Goal: Task Accomplishment & Management: Use online tool/utility

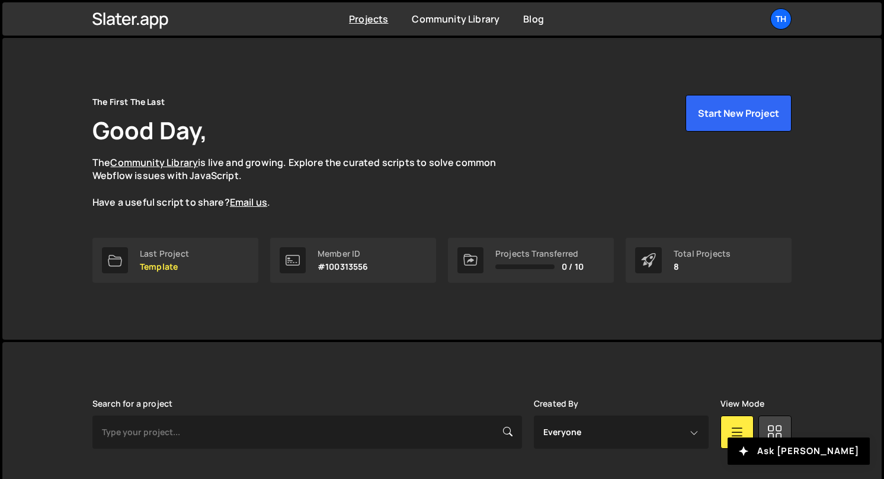
scroll to position [339, 0]
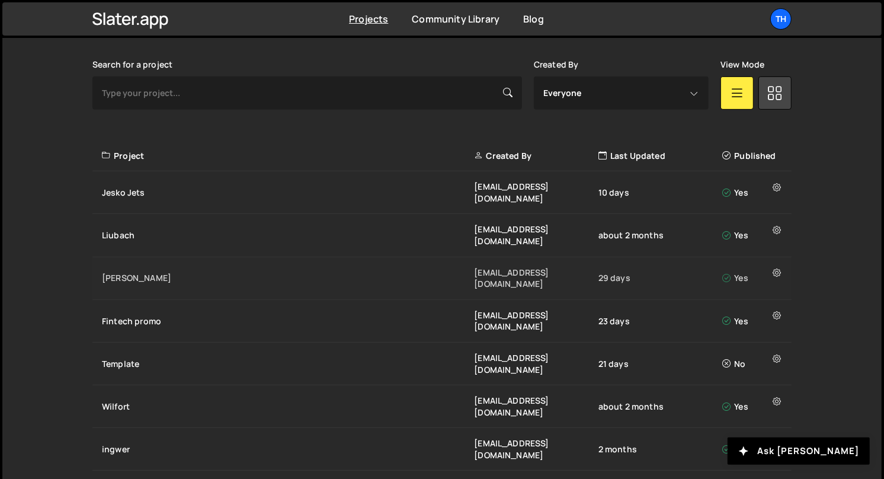
click at [138, 257] on div "Specter ivanchopei@thefirstthelast.agency 29 days Yes" at bounding box center [441, 278] width 699 height 43
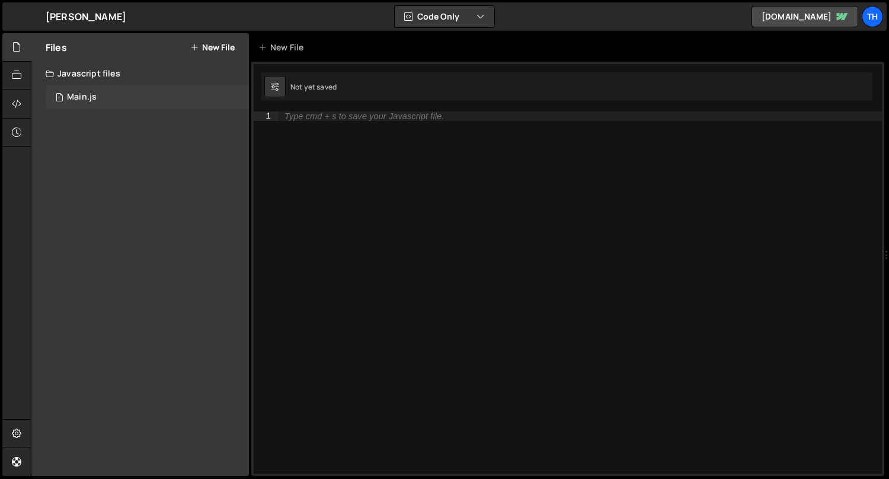
click at [101, 106] on div "1 Main.js 0" at bounding box center [147, 97] width 203 height 24
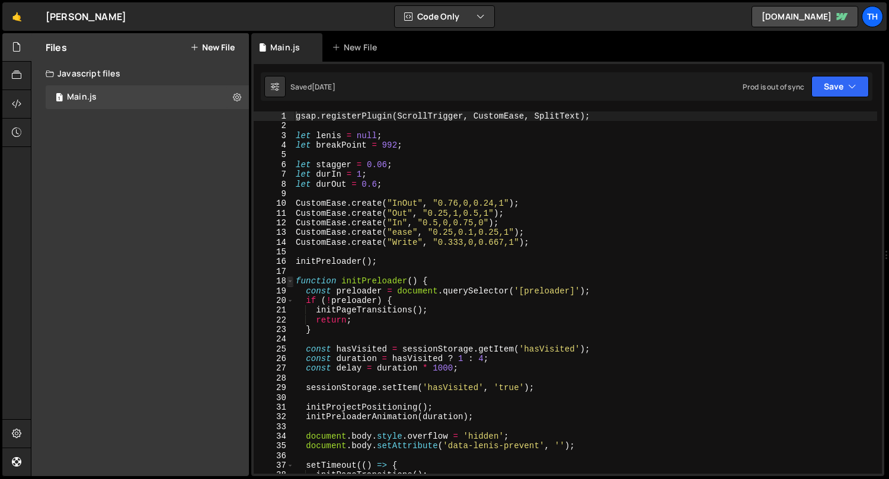
click at [292, 278] on span at bounding box center [290, 280] width 7 height 9
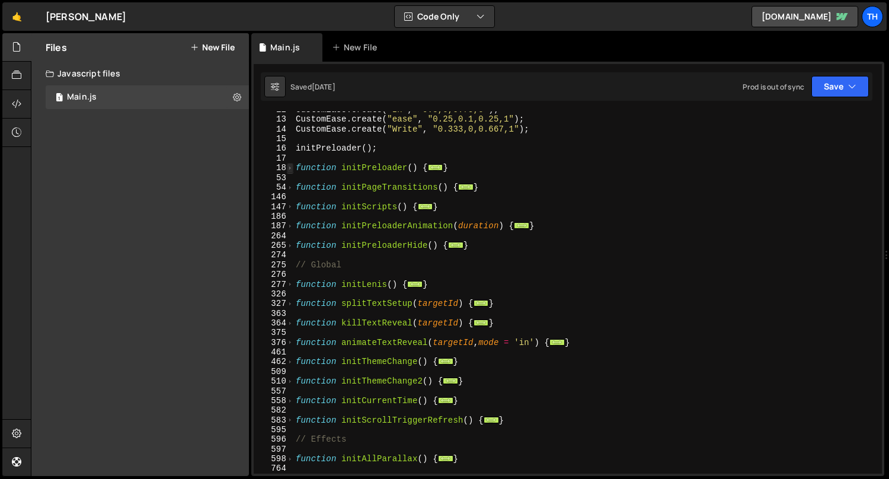
scroll to position [113, 0]
click at [291, 280] on span at bounding box center [290, 284] width 7 height 9
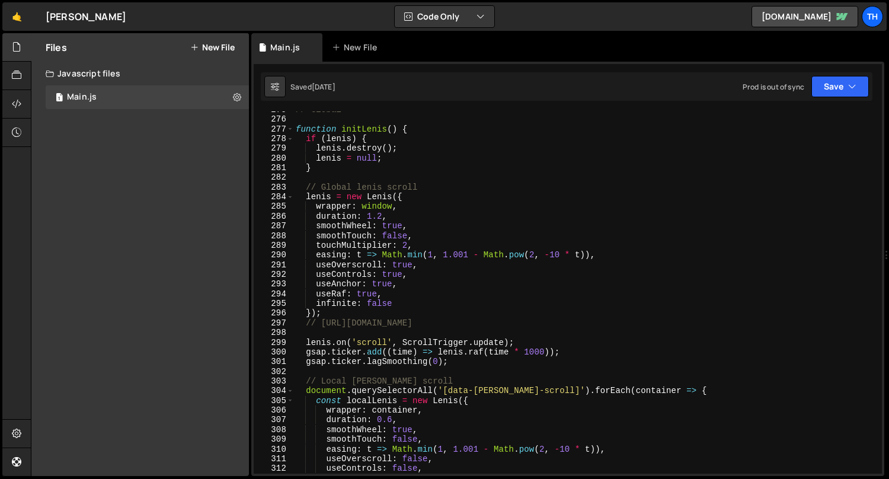
scroll to position [335, 0]
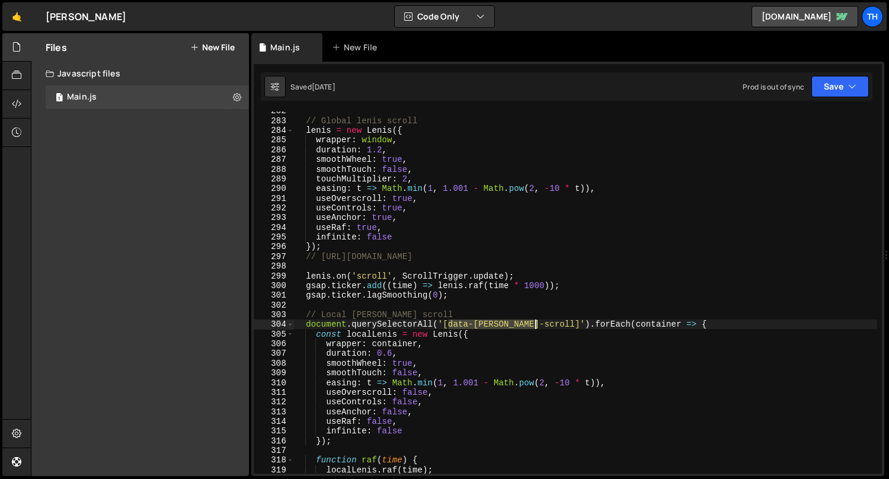
drag, startPoint x: 450, startPoint y: 324, endPoint x: 533, endPoint y: 323, distance: 83.0
click at [533, 323] on div "// Global lenis scroll lenis = new Lenis ({ wrapper : window , duration : 1.2 ,…" at bounding box center [585, 297] width 584 height 382
type textarea "document.querySelectorAll('[data-lenis-scroll]').forEach(container => {"
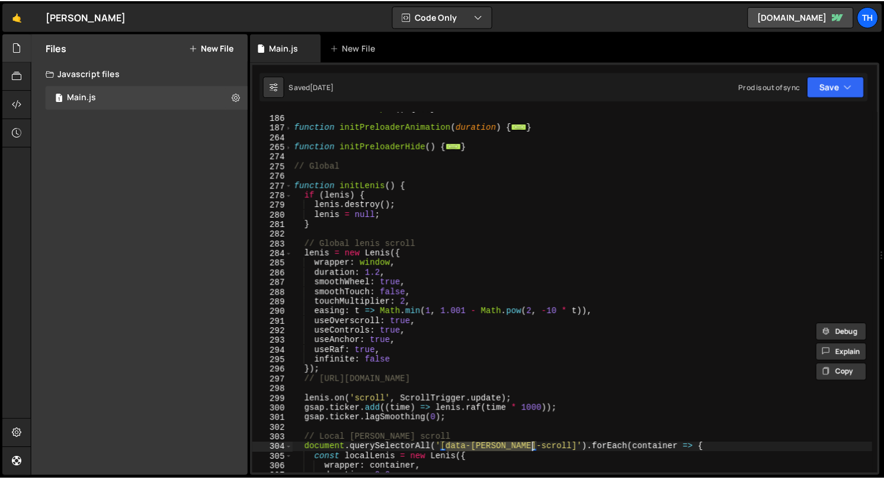
scroll to position [207, 0]
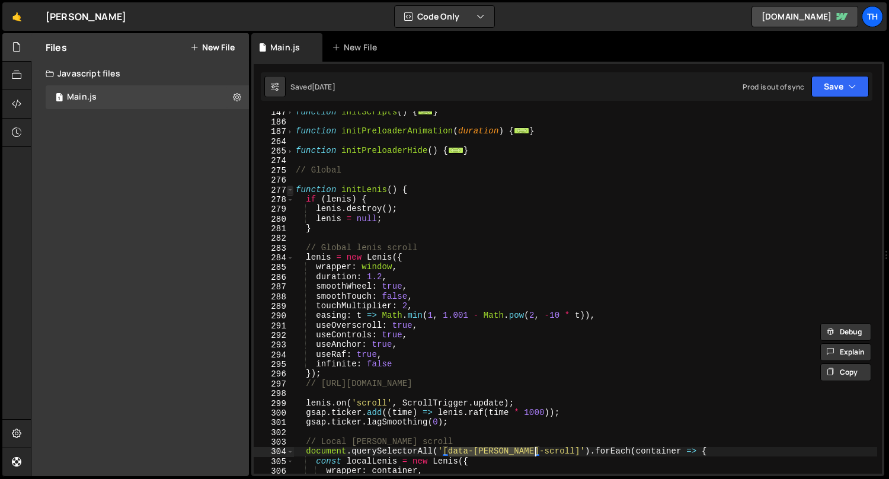
click at [287, 189] on span at bounding box center [290, 190] width 7 height 9
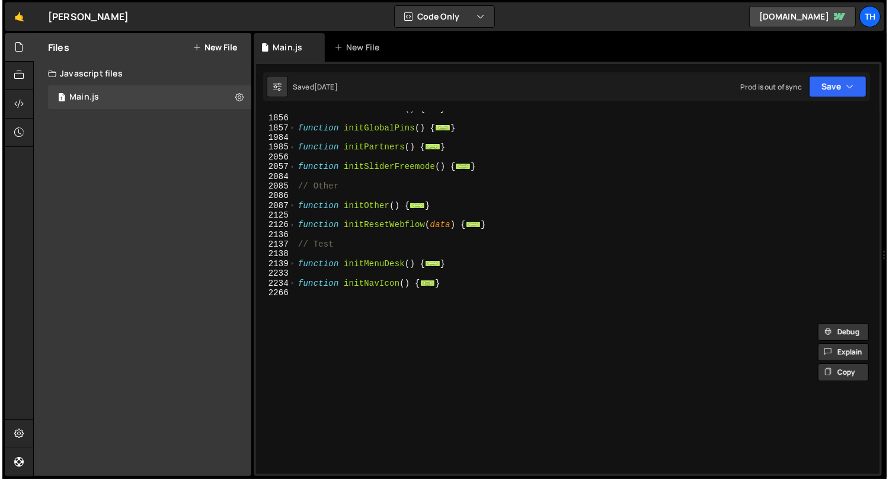
scroll to position [750, 0]
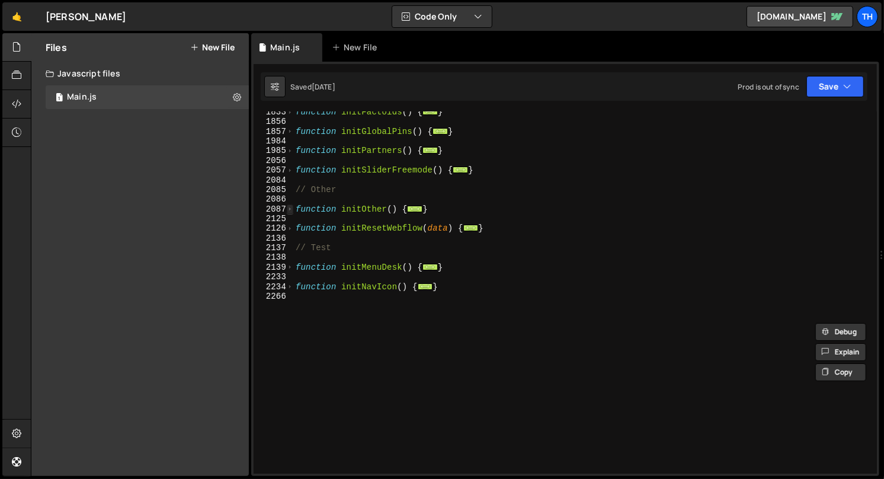
click at [292, 209] on span at bounding box center [290, 208] width 7 height 9
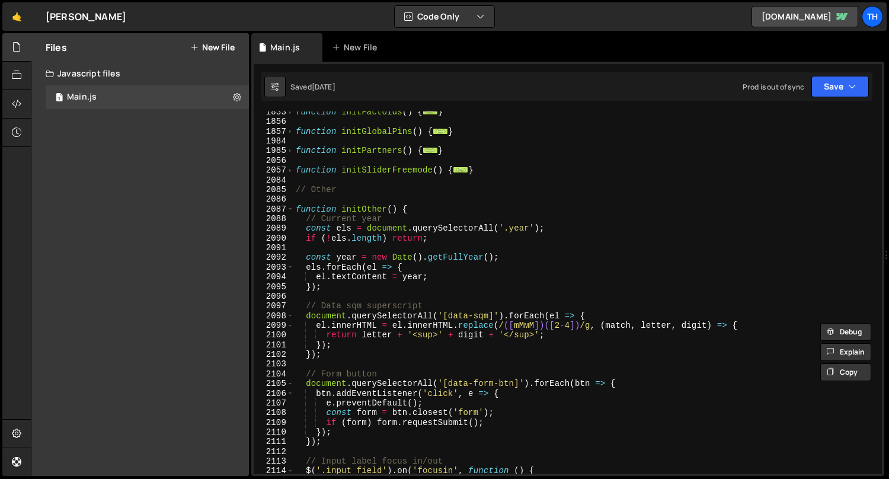
click at [333, 294] on div "function initFactoids ( ) { ... } function initGlobalPins ( ) { ... } function …" at bounding box center [585, 298] width 584 height 382
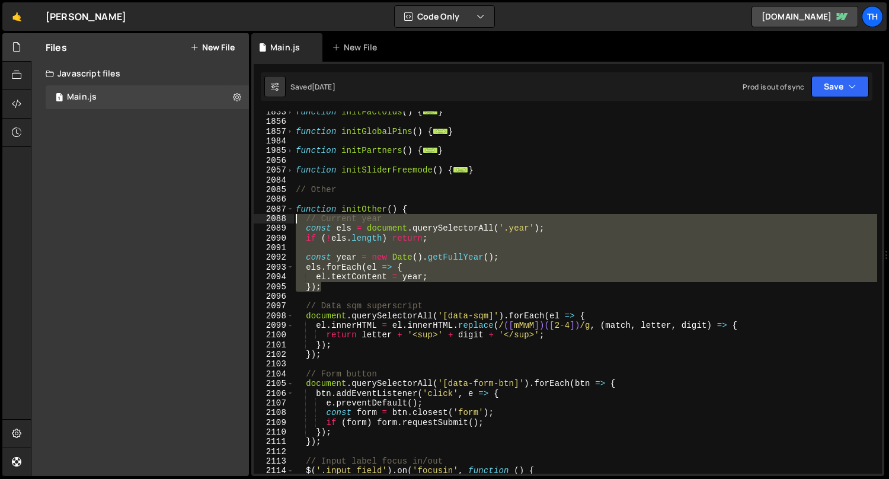
drag, startPoint x: 349, startPoint y: 291, endPoint x: 248, endPoint y: 223, distance: 121.3
click at [248, 223] on div "Files New File Javascript files 1 Main.js 0 CSS files Copy share link Edit File…" at bounding box center [460, 254] width 858 height 443
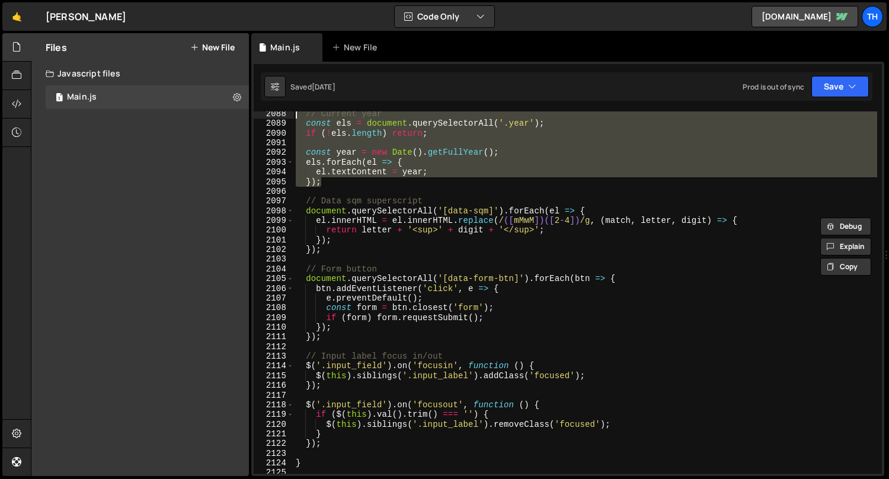
scroll to position [855, 0]
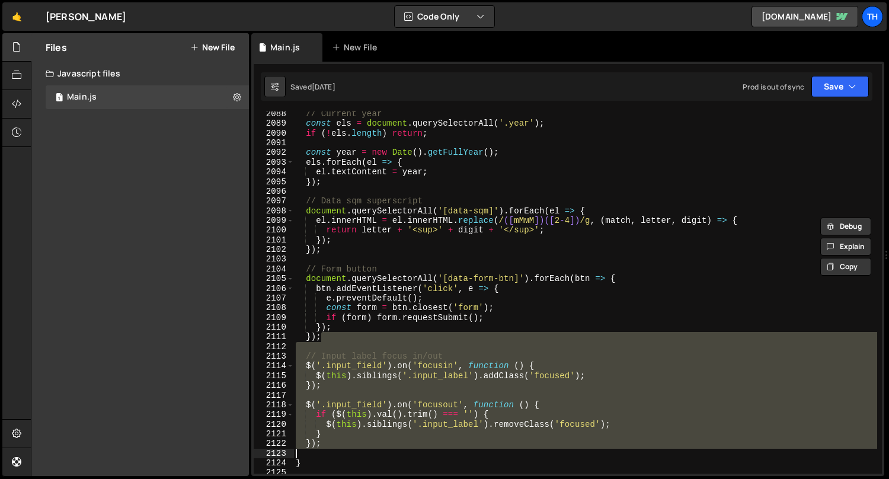
drag, startPoint x: 335, startPoint y: 333, endPoint x: 359, endPoint y: 453, distance: 122.6
click at [293, 450] on div "// Current year const els = document.querySelectorAll('.year'); 2088 2089 2090 …" at bounding box center [568, 292] width 628 height 362
type textarea "});"
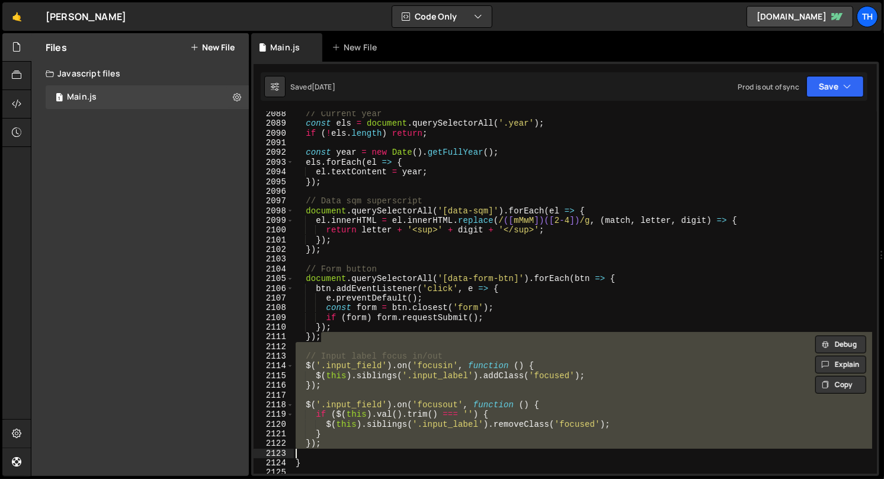
drag, startPoint x: 358, startPoint y: 451, endPoint x: 341, endPoint y: 448, distance: 16.9
click at [358, 451] on div "// Current year const els = document . querySelectorAll ( '.year' ) ; if ( ! el…" at bounding box center [585, 300] width 584 height 382
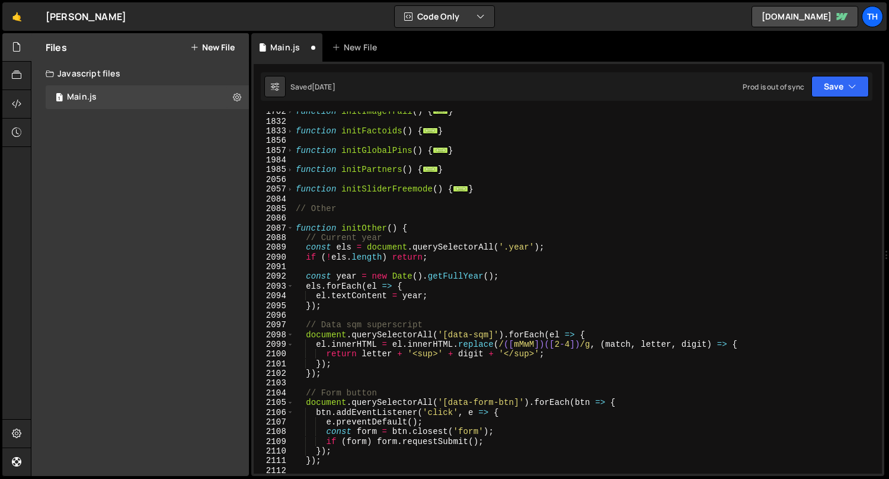
scroll to position [732, 0]
click at [287, 191] on span at bounding box center [290, 188] width 7 height 9
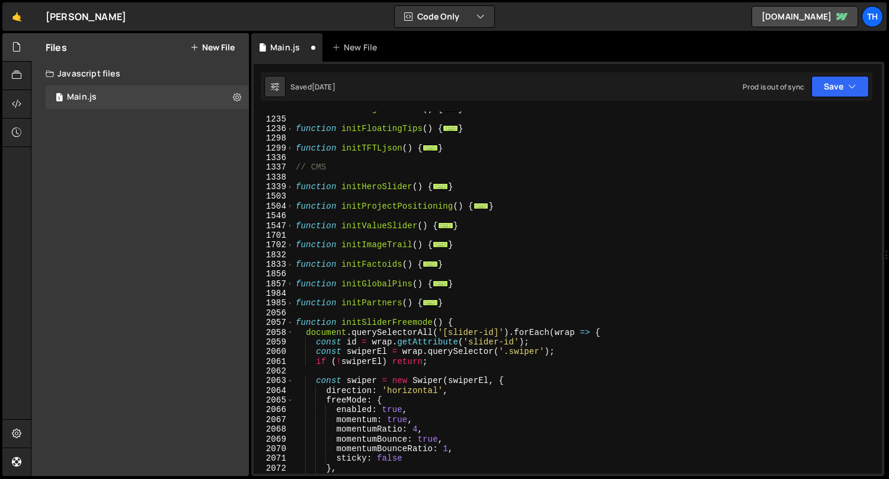
scroll to position [599, 0]
click at [288, 322] on span at bounding box center [290, 322] width 7 height 9
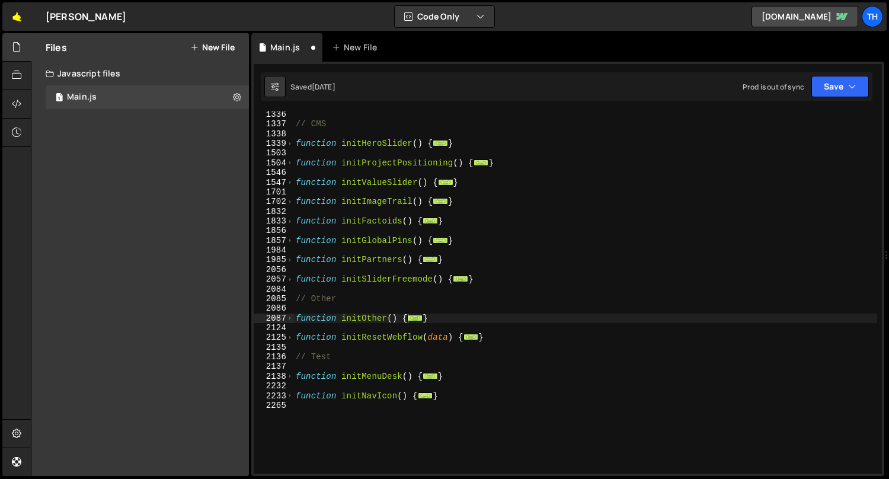
scroll to position [642, 0]
type textarea "function initNavIcon() {"
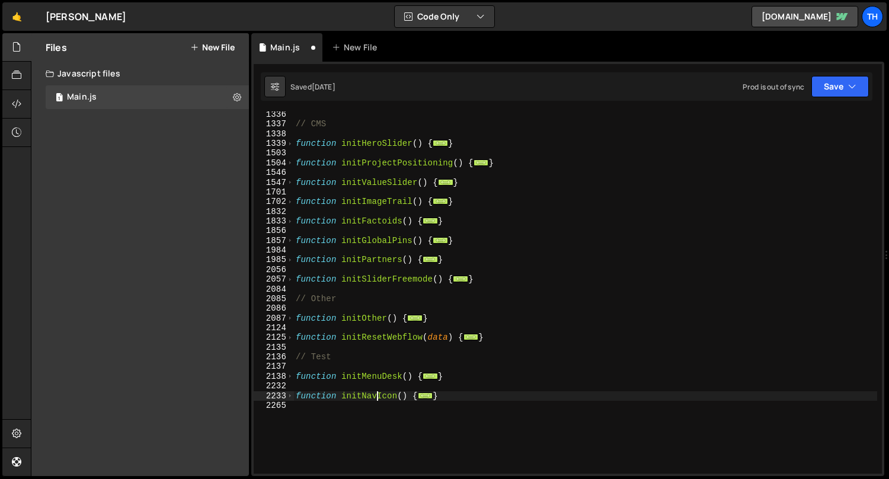
click at [376, 396] on div "// CMS function initHeroSlider ( ) { ... } function initProjectPositioning ( ) …" at bounding box center [585, 301] width 584 height 382
click at [372, 413] on div "// CMS function initHeroSlider ( ) { ... } function initProjectPositioning ( ) …" at bounding box center [585, 301] width 584 height 382
paste textarea "}"
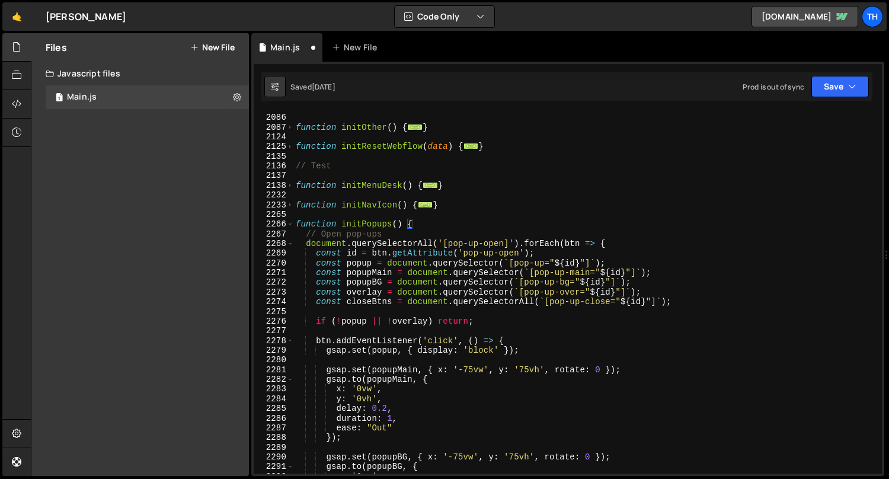
scroll to position [800, 0]
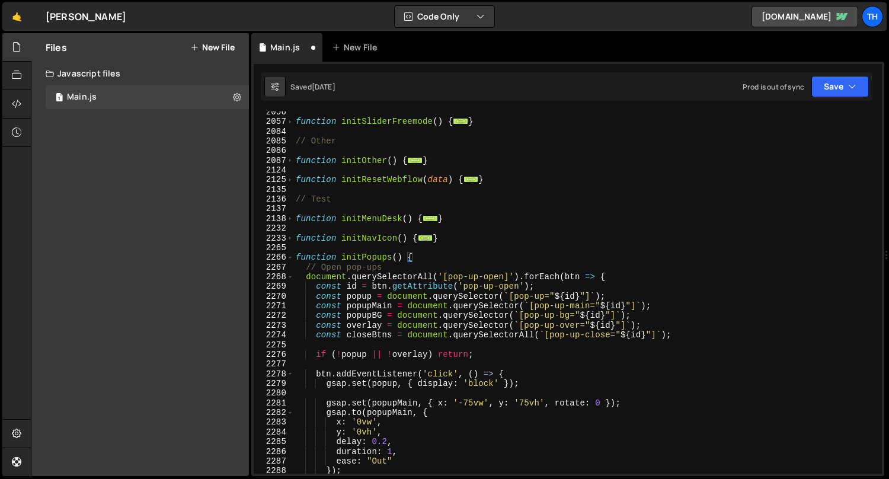
click at [362, 254] on div "function initSliderFreemode ( ) { ... } // Other function initOther ( ) { ... }…" at bounding box center [585, 298] width 584 height 382
click at [401, 258] on div "function initSliderFreemode ( ) { ... } // Other function initOther ( ) { ... }…" at bounding box center [585, 298] width 584 height 382
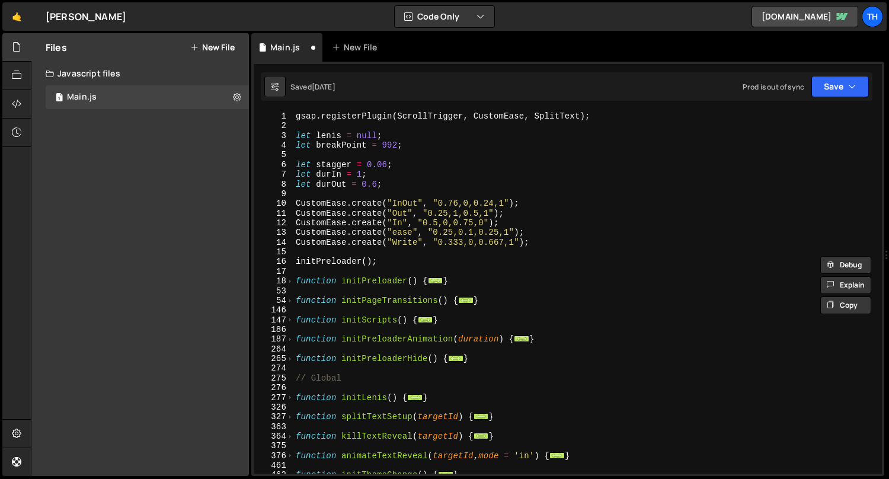
scroll to position [33, 0]
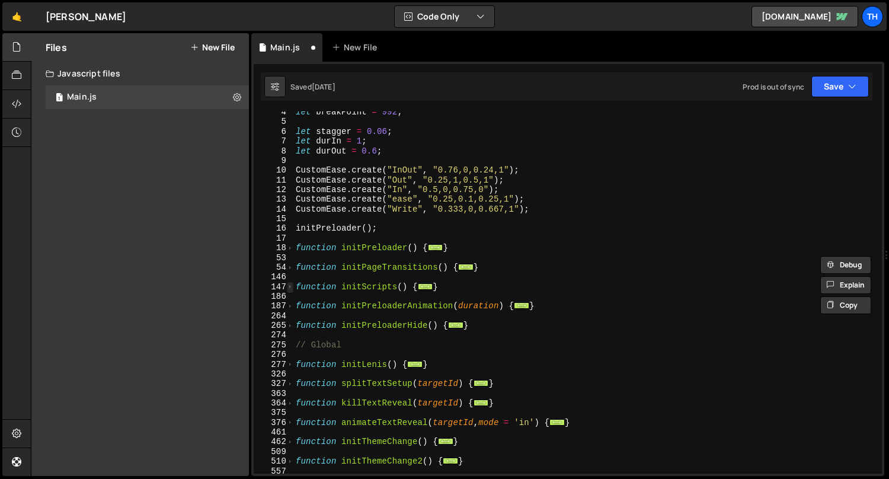
click at [287, 286] on span at bounding box center [290, 286] width 7 height 9
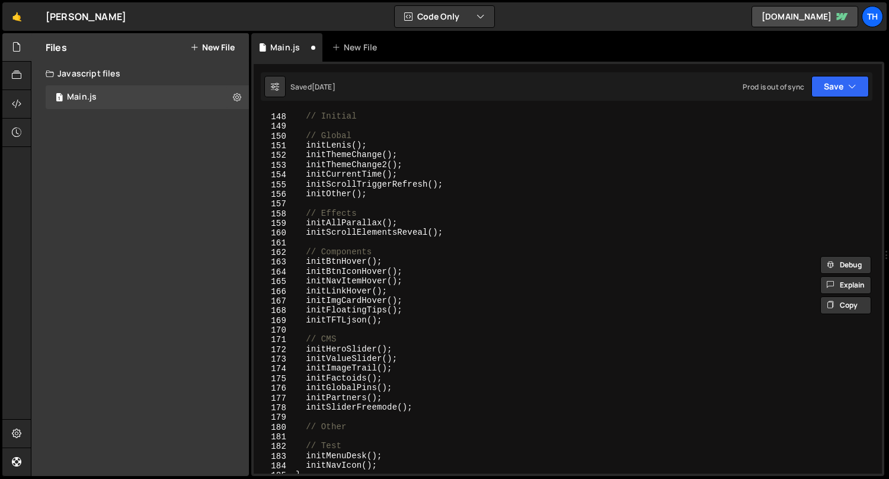
scroll to position [321, 0]
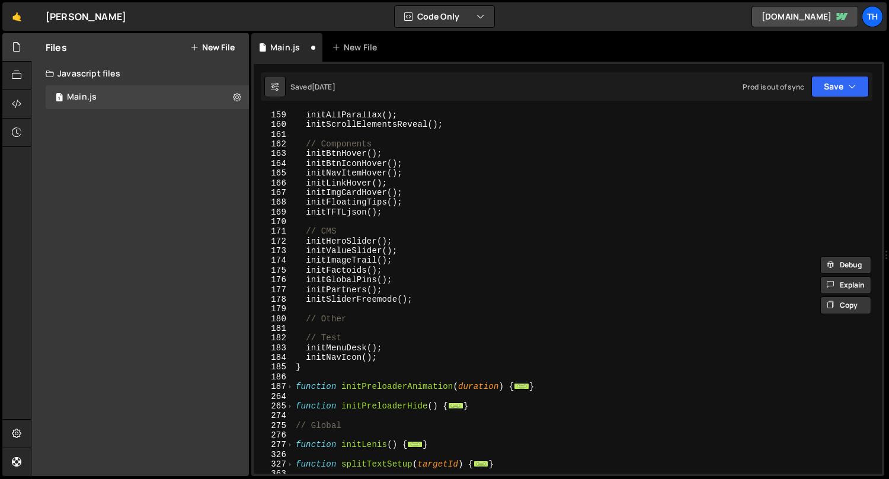
click at [385, 354] on div "initAllParallax ( ) ; initScrollElementsReveal ( ) ; // Components initBtnHover…" at bounding box center [585, 301] width 584 height 382
type textarea "initNavIcon();"
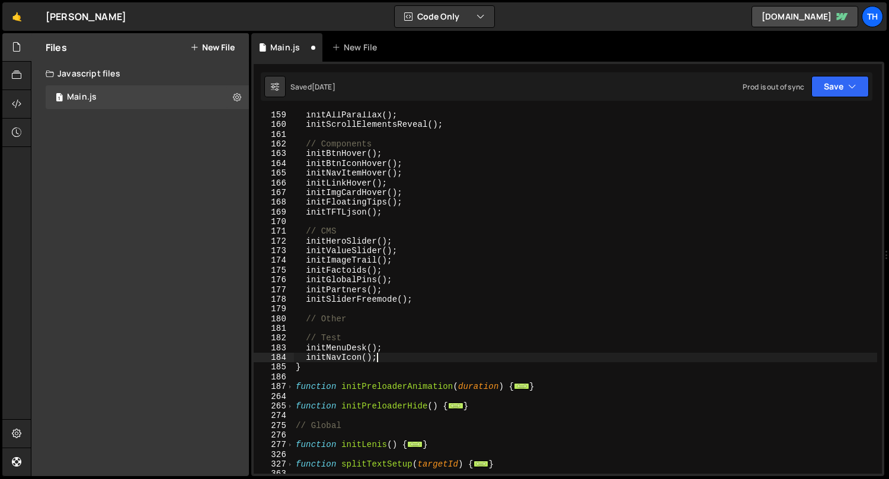
scroll to position [0, 0]
paste textarea "initNewsPopups"
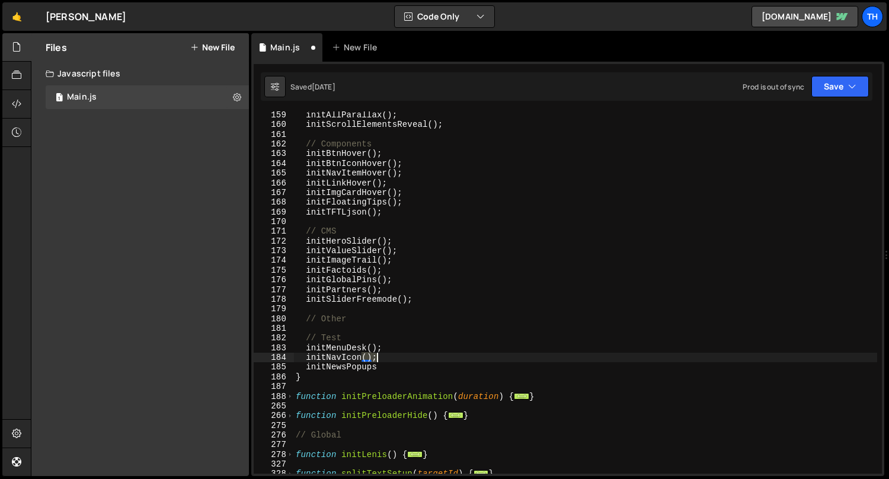
drag, startPoint x: 363, startPoint y: 353, endPoint x: 380, endPoint y: 355, distance: 16.7
click at [380, 355] on div "initAllParallax ( ) ; initScrollElementsReveal ( ) ; // Components initBtnHover…" at bounding box center [585, 301] width 584 height 382
click at [390, 363] on div "initAllParallax ( ) ; initScrollElementsReveal ( ) ; // Components initBtnHover…" at bounding box center [585, 301] width 584 height 382
paste textarea "();"
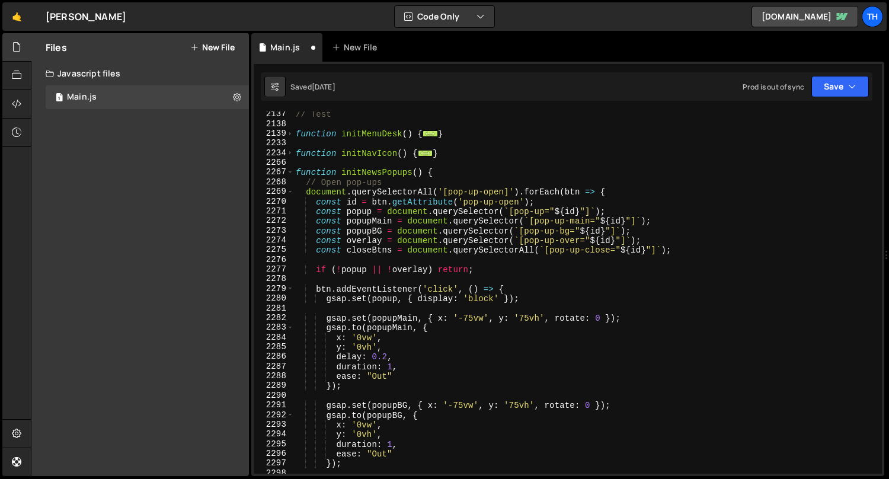
scroll to position [1230, 0]
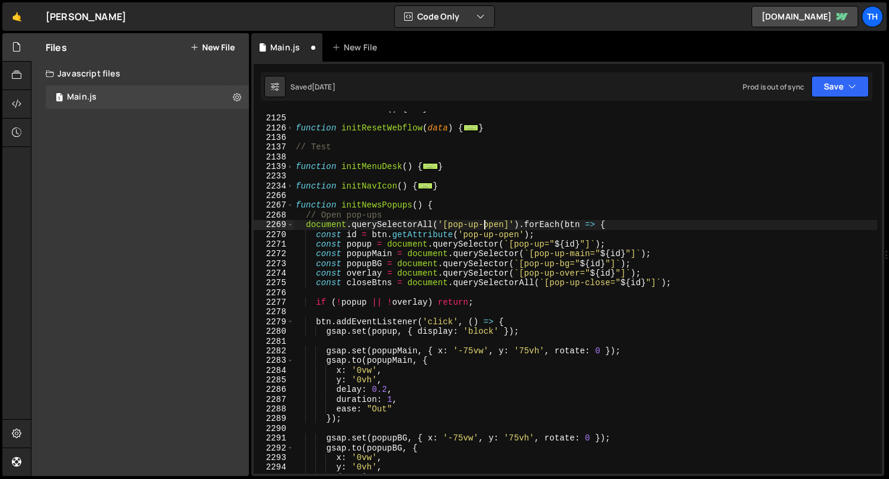
drag, startPoint x: 483, startPoint y: 224, endPoint x: 499, endPoint y: 258, distance: 37.4
click at [483, 224] on div "function initOther ( ) { ... } function initResetWebflow ( data ) { ... } // Te…" at bounding box center [585, 295] width 584 height 382
drag, startPoint x: 488, startPoint y: 225, endPoint x: 529, endPoint y: 222, distance: 41.0
click at [529, 222] on div "function initOther ( ) { ... } function initResetWebflow ( data ) { ... } // Te…" at bounding box center [585, 295] width 584 height 382
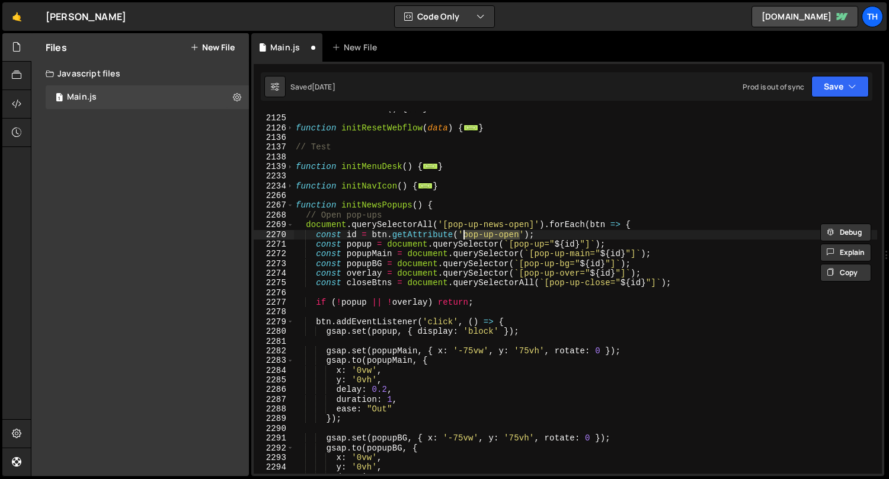
drag, startPoint x: 518, startPoint y: 235, endPoint x: 464, endPoint y: 234, distance: 54.0
click at [464, 234] on div "function initOther ( ) { ... } function initResetWebflow ( data ) { ... } // Te…" at bounding box center [585, 295] width 584 height 382
paste textarea "news-"
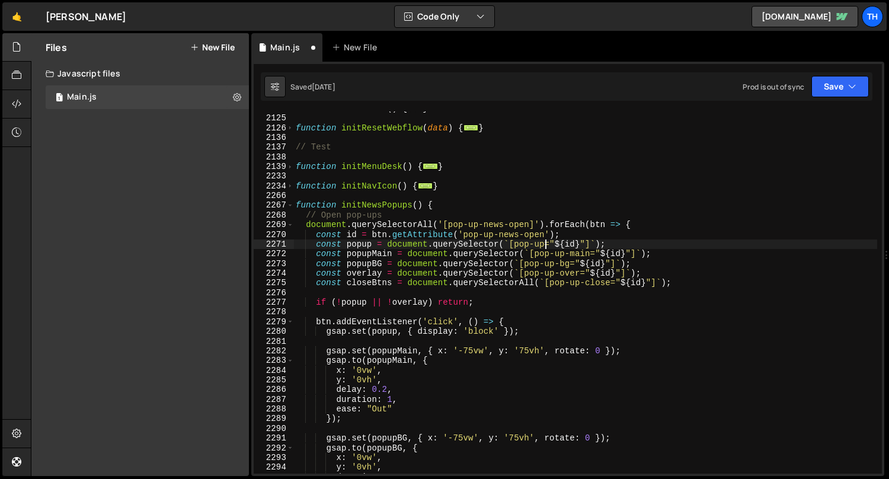
click at [544, 245] on div "function initOther ( ) { ... } function initResetWebflow ( data ) { ... } // Te…" at bounding box center [585, 295] width 584 height 382
click at [563, 231] on div "function initOther ( ) { ... } function initResetWebflow ( data ) { ... } // Te…" at bounding box center [585, 295] width 584 height 382
drag, startPoint x: 515, startPoint y: 242, endPoint x: 568, endPoint y: 244, distance: 54.0
click at [568, 244] on div "function initOther ( ) { ... } function initResetWebflow ( data ) { ... } // Te…" at bounding box center [585, 295] width 584 height 382
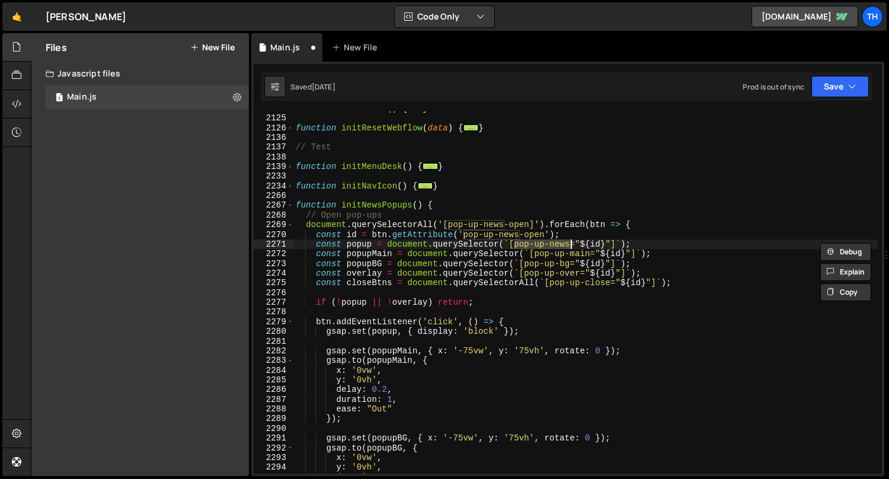
click at [361, 244] on div "function initOther ( ) { ... } function initResetWebflow ( data ) { ... } // Te…" at bounding box center [585, 295] width 584 height 382
click at [410, 212] on div "function initOther ( ) { ... } function initResetWebflow ( data ) { ... } // Te…" at bounding box center [585, 295] width 584 height 382
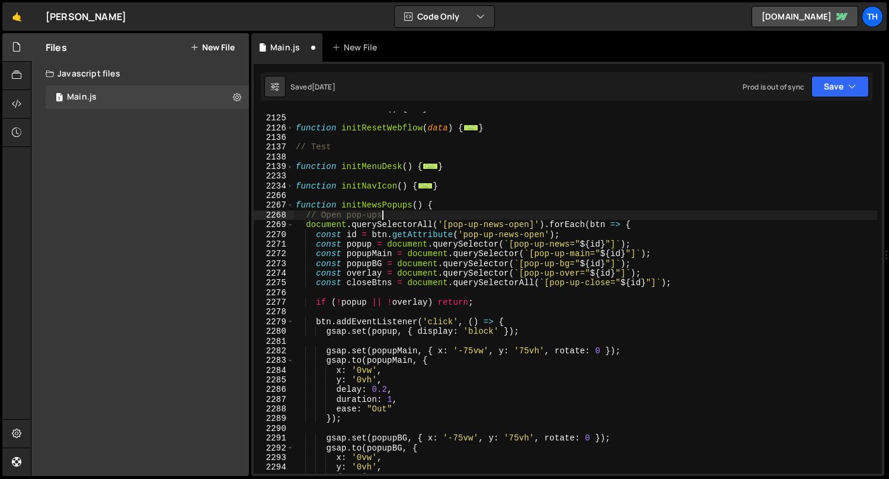
click at [556, 246] on div "function initOther ( ) { ... } function initResetWebflow ( data ) { ... } // Te…" at bounding box center [585, 295] width 584 height 382
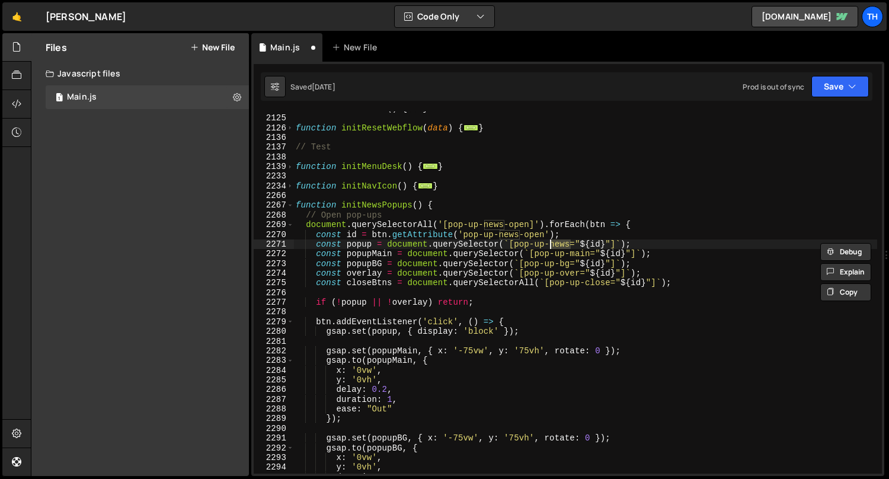
drag, startPoint x: 569, startPoint y: 251, endPoint x: 573, endPoint y: 257, distance: 6.8
click at [569, 251] on div "function initOther ( ) { ... } function initResetWebflow ( data ) { ... } // Te…" at bounding box center [585, 295] width 584 height 382
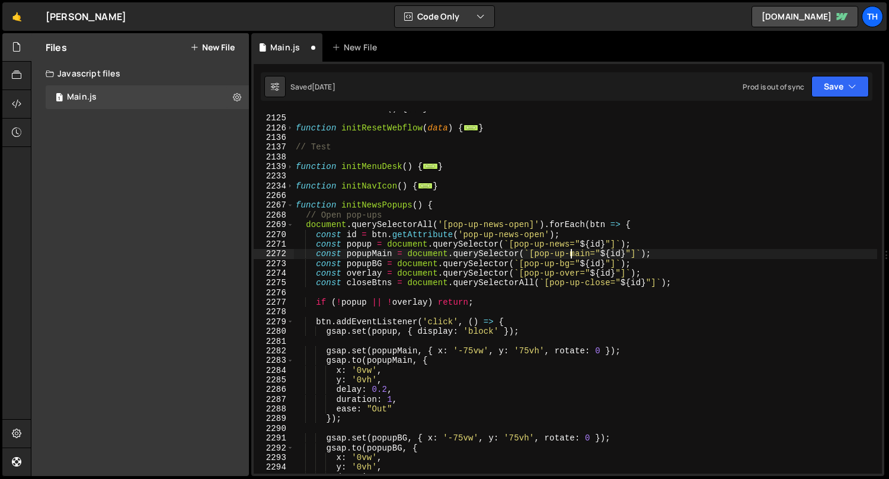
paste textarea "news"
click at [653, 203] on div "function initOther ( ) { ... } function initResetWebflow ( data ) { ... } // Te…" at bounding box center [585, 294] width 584 height 382
drag, startPoint x: 614, startPoint y: 252, endPoint x: 536, endPoint y: 253, distance: 78.3
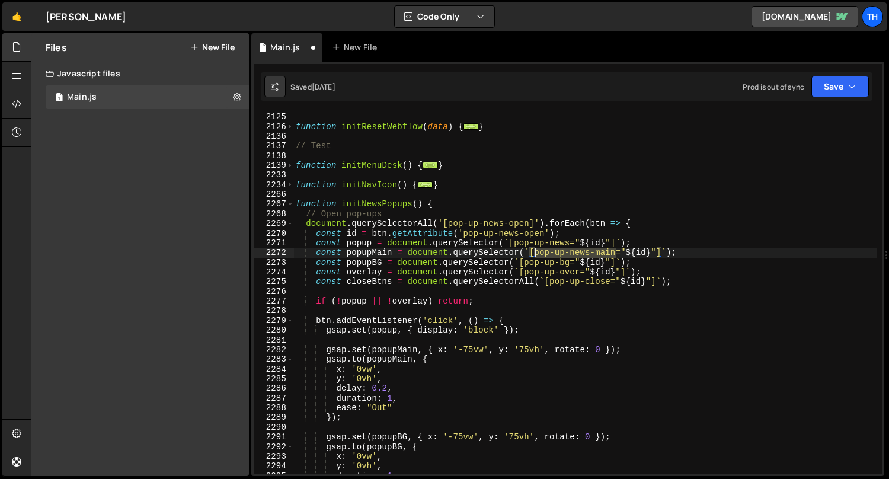
click at [536, 253] on div "function initOther ( ) { ... } function initResetWebflow ( data ) { ... } // Te…" at bounding box center [585, 294] width 584 height 382
click at [558, 262] on div "function initOther ( ) { ... } function initResetWebflow ( data ) { ... } // Te…" at bounding box center [585, 294] width 584 height 382
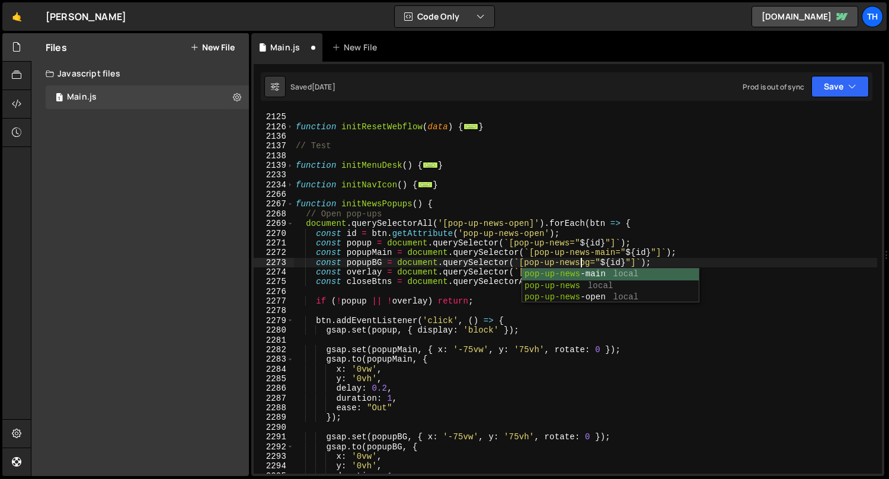
scroll to position [0, 20]
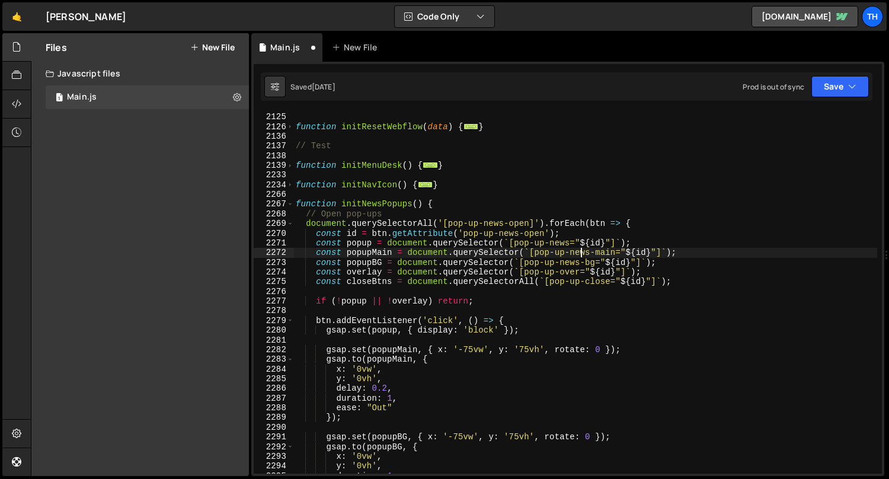
click at [581, 255] on div "function initOther ( ) { ... } function initResetWebflow ( data ) { ... } // Te…" at bounding box center [585, 294] width 584 height 382
drag, startPoint x: 596, startPoint y: 263, endPoint x: 526, endPoint y: 263, distance: 69.4
click at [526, 263] on div "function initOther ( ) { ... } function initResetWebflow ( data ) { ... } // Te…" at bounding box center [585, 294] width 584 height 382
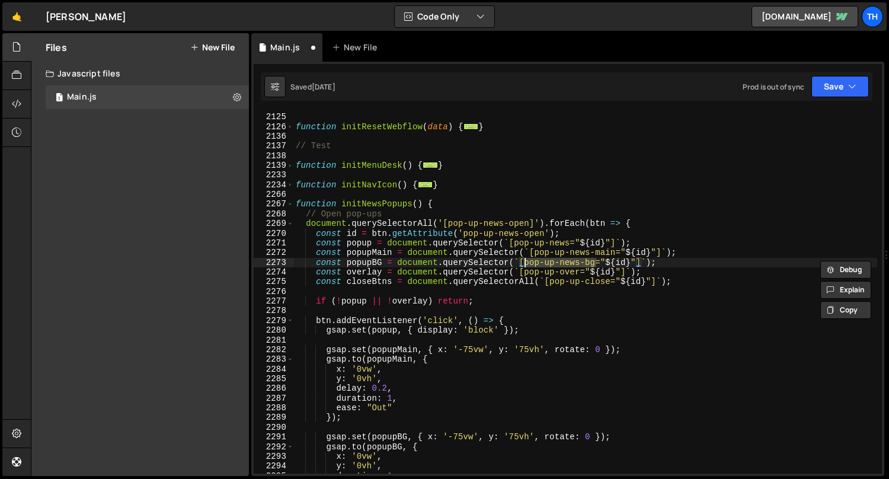
click at [348, 275] on div "function initOther ( ) { ... } function initResetWebflow ( data ) { ... } // Te…" at bounding box center [585, 294] width 584 height 382
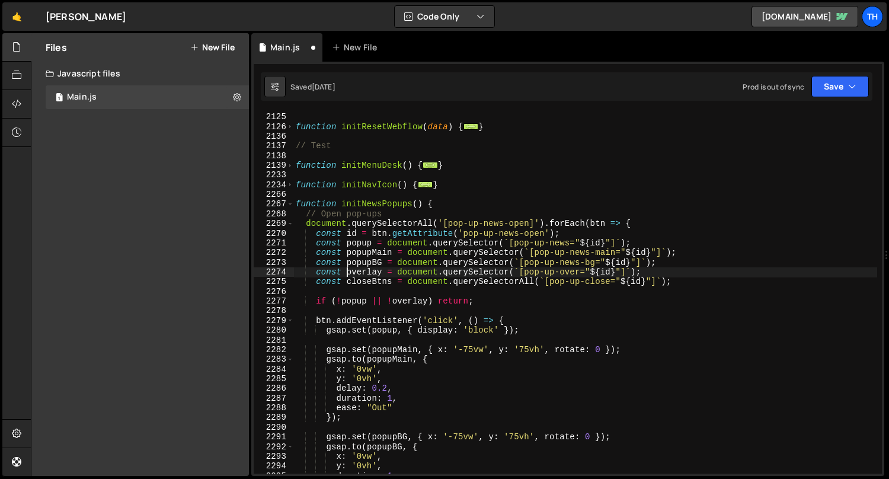
click at [348, 275] on div "function initOther ( ) { ... } function initResetWebflow ( data ) { ... } // Te…" at bounding box center [585, 294] width 584 height 382
drag, startPoint x: 560, startPoint y: 271, endPoint x: 565, endPoint y: 280, distance: 10.4
click at [560, 271] on div "function initOther ( ) { ... } function initResetWebflow ( data ) { ... } // Te…" at bounding box center [585, 294] width 584 height 382
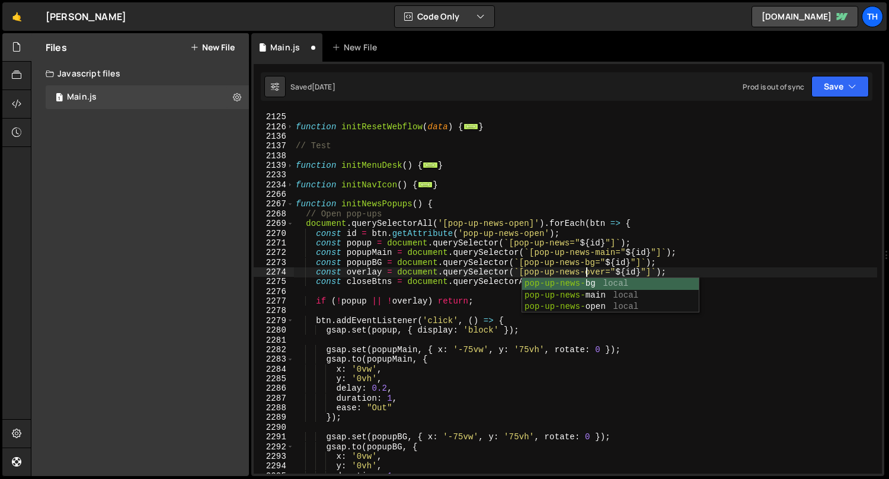
drag, startPoint x: 573, startPoint y: 251, endPoint x: 579, endPoint y: 255, distance: 7.4
click at [573, 251] on div "function initOther ( ) { ... } function initResetWebflow ( data ) { ... } // Te…" at bounding box center [585, 294] width 584 height 382
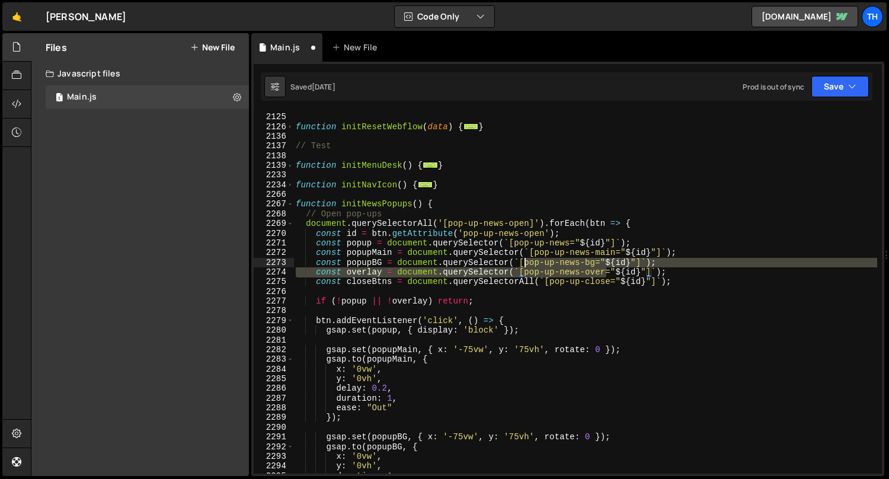
drag, startPoint x: 605, startPoint y: 270, endPoint x: 526, endPoint y: 267, distance: 79.5
click at [526, 267] on div "function initOther ( ) { ... } function initResetWebflow ( data ) { ... } // Te…" at bounding box center [585, 294] width 584 height 382
click at [527, 274] on div "function initOther ( ) { ... } function initResetWebflow ( data ) { ... } // Te…" at bounding box center [585, 292] width 584 height 362
drag, startPoint x: 525, startPoint y: 273, endPoint x: 605, endPoint y: 270, distance: 80.1
click at [605, 270] on div "function initOther ( ) { ... } function initResetWebflow ( data ) { ... } // Te…" at bounding box center [585, 294] width 584 height 382
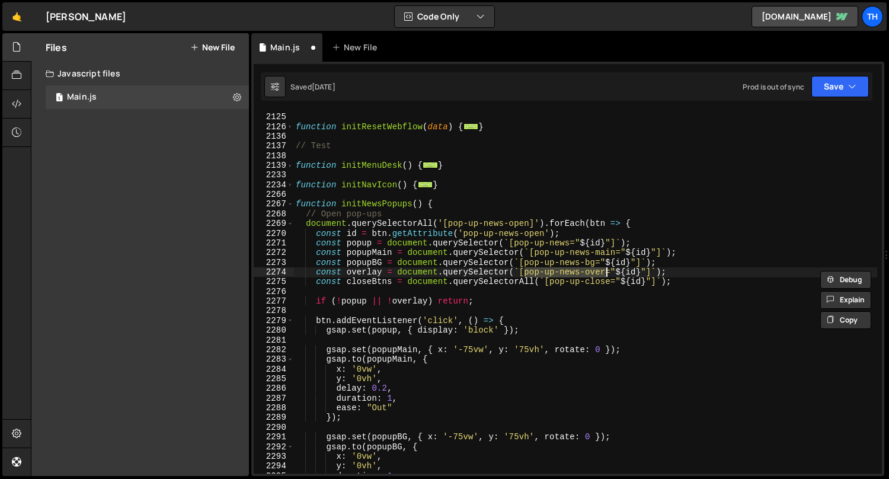
click at [587, 279] on div "function initOther ( ) { ... } function initResetWebflow ( data ) { ... } // Te…" at bounding box center [585, 294] width 584 height 382
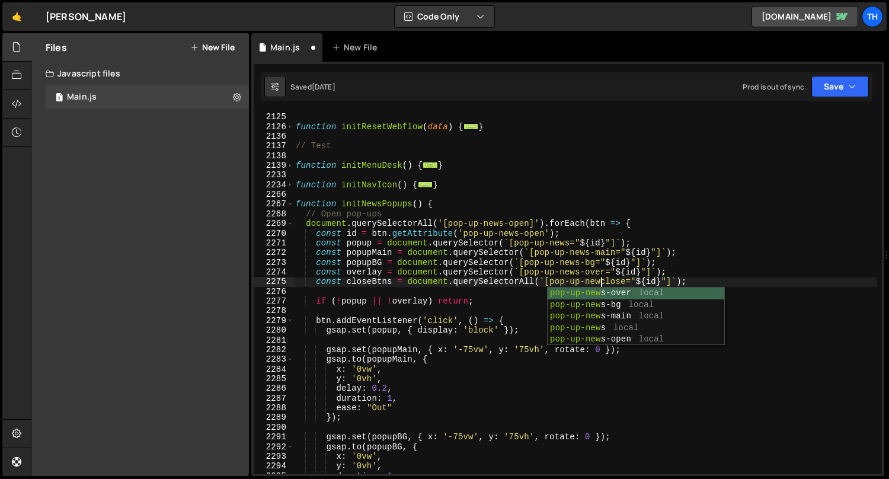
scroll to position [0, 21]
click at [595, 261] on div "function initOther ( ) { ... } function initResetWebflow ( data ) { ... } // Te…" at bounding box center [585, 294] width 584 height 382
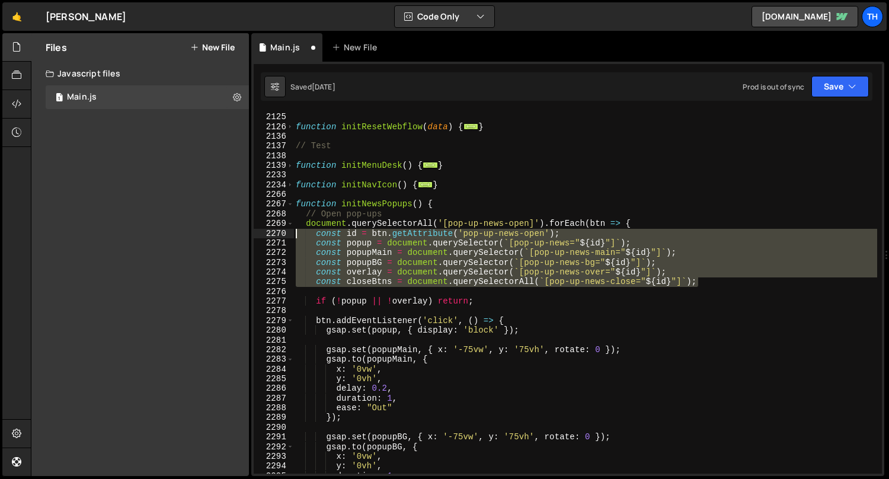
drag, startPoint x: 718, startPoint y: 282, endPoint x: 198, endPoint y: 232, distance: 522.2
click at [198, 232] on div "Files New File Javascript files 1 Main.js 0 CSS files Copy share link Edit File…" at bounding box center [460, 254] width 858 height 443
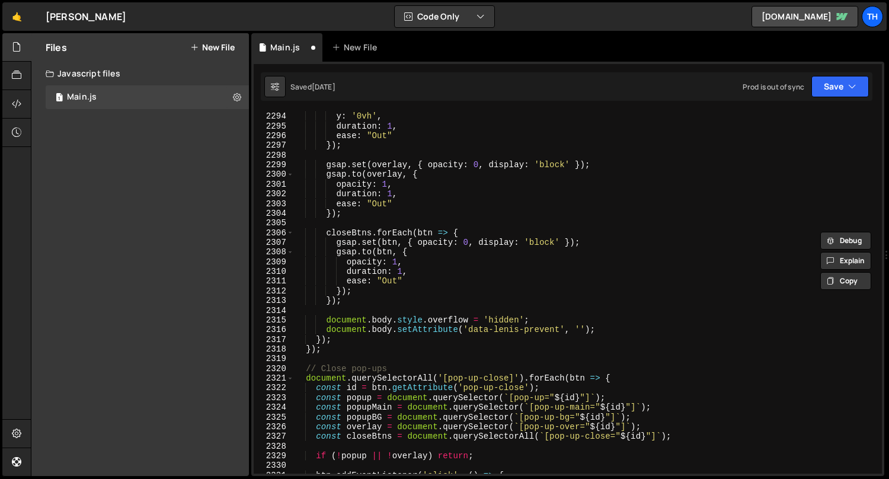
scroll to position [1689, 0]
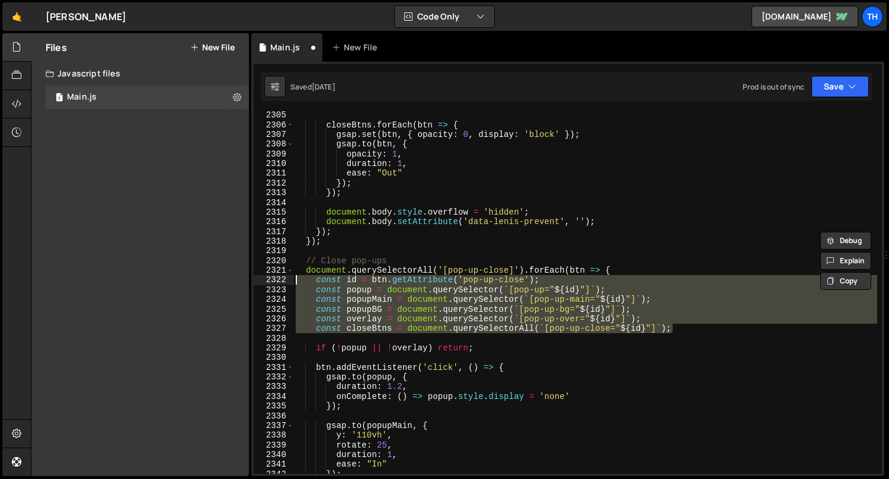
drag, startPoint x: 646, startPoint y: 328, endPoint x: 260, endPoint y: 283, distance: 389.2
click at [260, 283] on div "const id = btn.getAttribute('pop-up-news-open'); const popup = document.querySe…" at bounding box center [568, 292] width 628 height 362
paste textarea "closeBtns = document.querySelectorAll(`[pop-up-news-close"
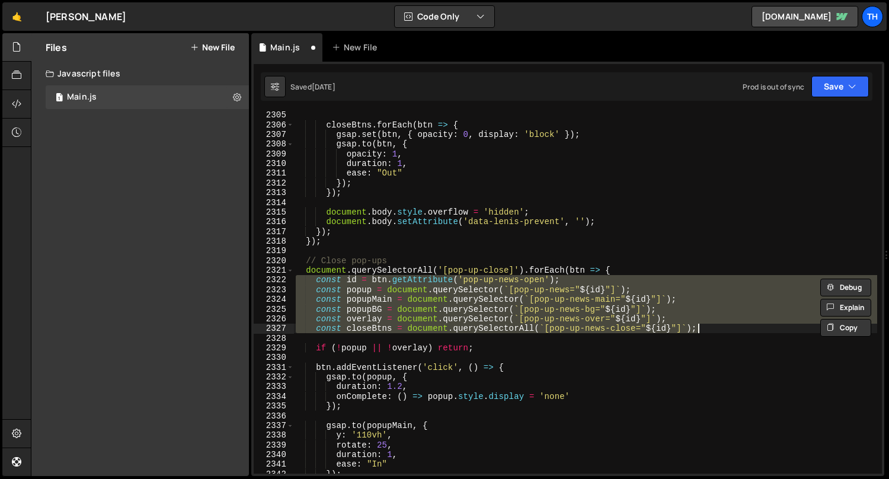
click at [502, 273] on div "closeBtns . forEach ( btn => { gsap . set ( btn , { opacity : 0 , display : 'bl…" at bounding box center [585, 301] width 584 height 382
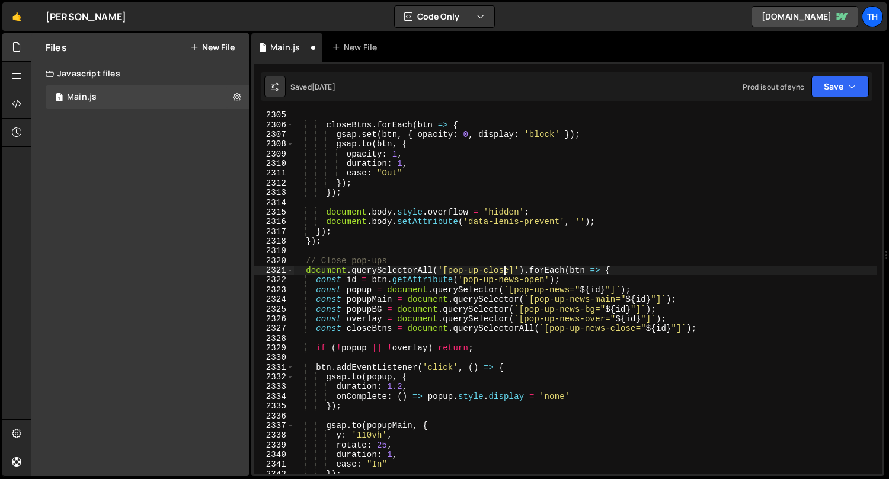
click at [502, 272] on div "closeBtns . forEach ( btn => { gsap . set ( btn , { opacity : 0 , display : 'bl…" at bounding box center [585, 301] width 584 height 382
click at [527, 278] on div "closeBtns . forEach ( btn => { gsap . set ( btn , { opacity : 0 , display : 'bl…" at bounding box center [585, 301] width 584 height 382
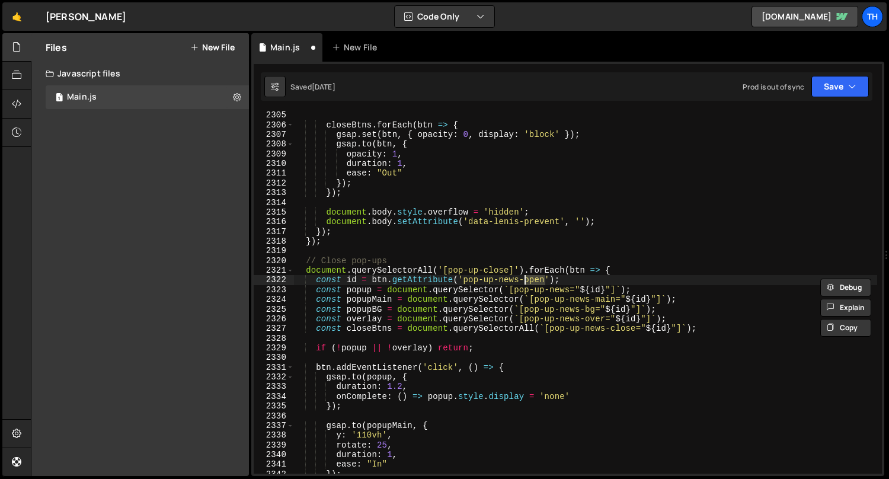
paste textarea "close"
drag, startPoint x: 472, startPoint y: 280, endPoint x: 549, endPoint y: 280, distance: 77.1
click at [549, 280] on div "closeBtns . forEach ( btn => { gsap . set ( btn , { opacity : 0 , display : 'bl…" at bounding box center [585, 301] width 584 height 382
drag, startPoint x: 450, startPoint y: 267, endPoint x: 507, endPoint y: 271, distance: 57.1
click at [507, 271] on div "closeBtns . forEach ( btn => { gsap . set ( btn , { opacity : 0 , display : 'bl…" at bounding box center [585, 301] width 584 height 382
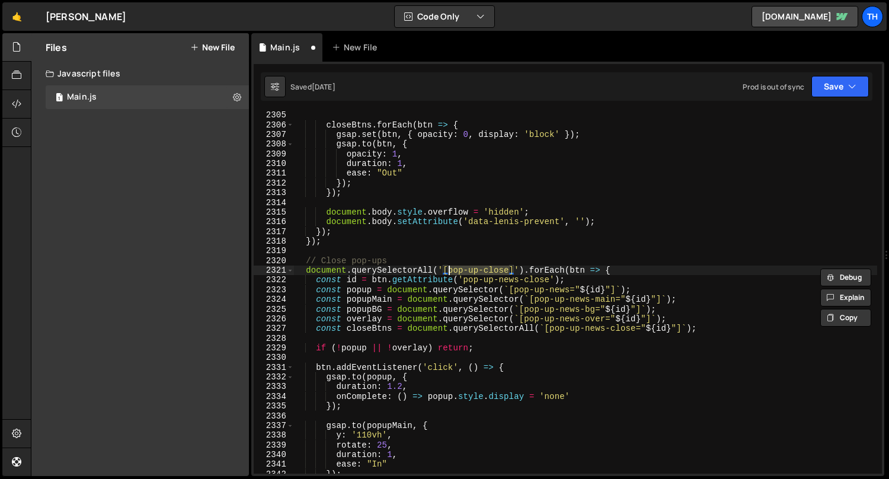
drag, startPoint x: 509, startPoint y: 271, endPoint x: 449, endPoint y: 269, distance: 59.9
click at [449, 269] on div "closeBtns . forEach ( btn => { gsap . set ( btn , { opacity : 0 , display : 'bl…" at bounding box center [585, 301] width 584 height 382
paste textarea "news-"
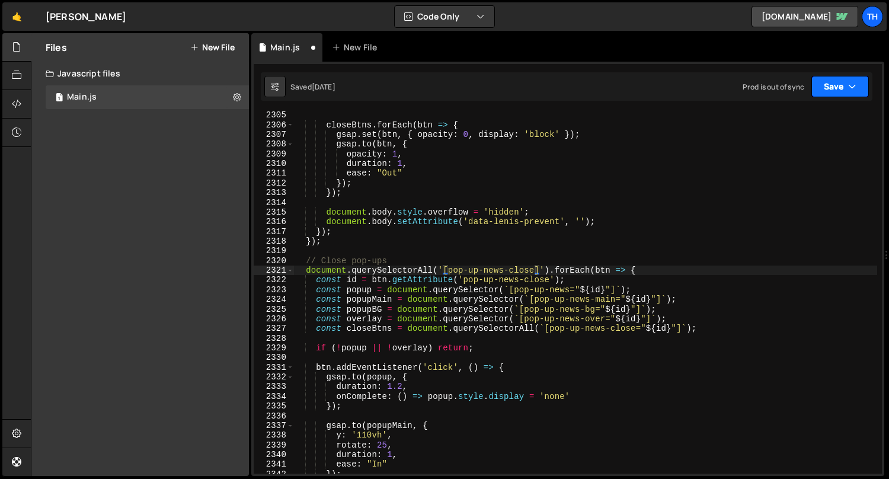
click at [825, 88] on button "Save" at bounding box center [839, 86] width 57 height 21
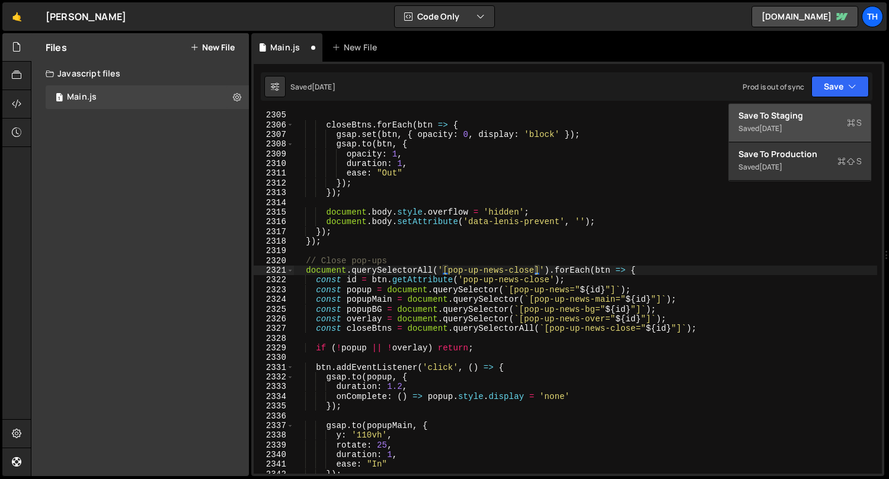
click at [812, 120] on div "Save to Staging S" at bounding box center [800, 116] width 123 height 12
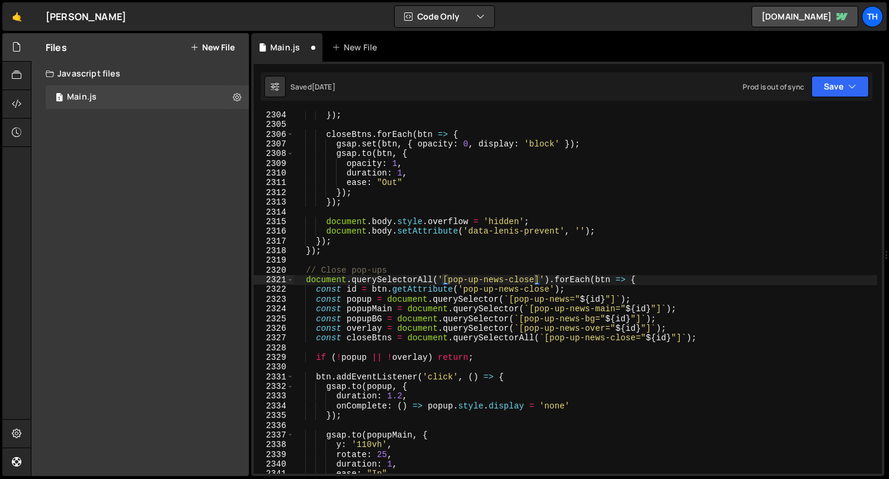
scroll to position [18851, 0]
click at [289, 286] on div "2322" at bounding box center [274, 289] width 40 height 9
click at [288, 286] on div "2322" at bounding box center [274, 289] width 40 height 9
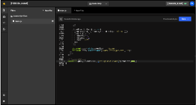
scroll to position [19061, 0]
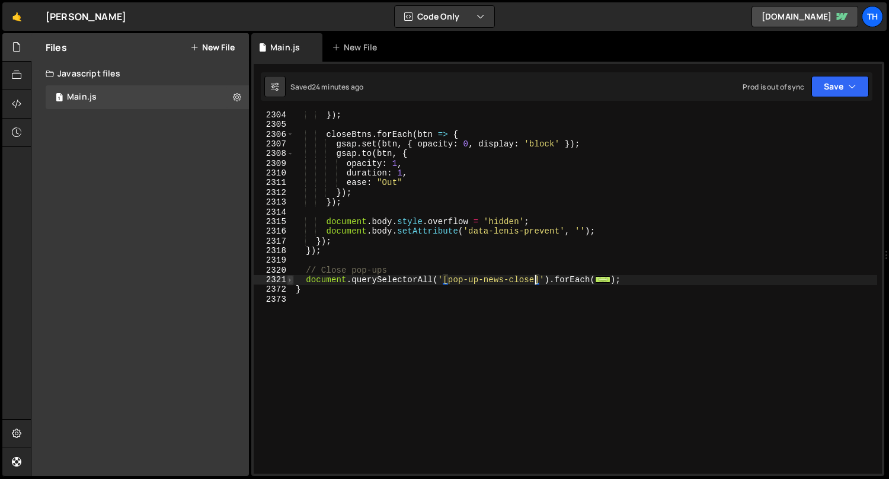
click at [290, 283] on span at bounding box center [290, 279] width 7 height 9
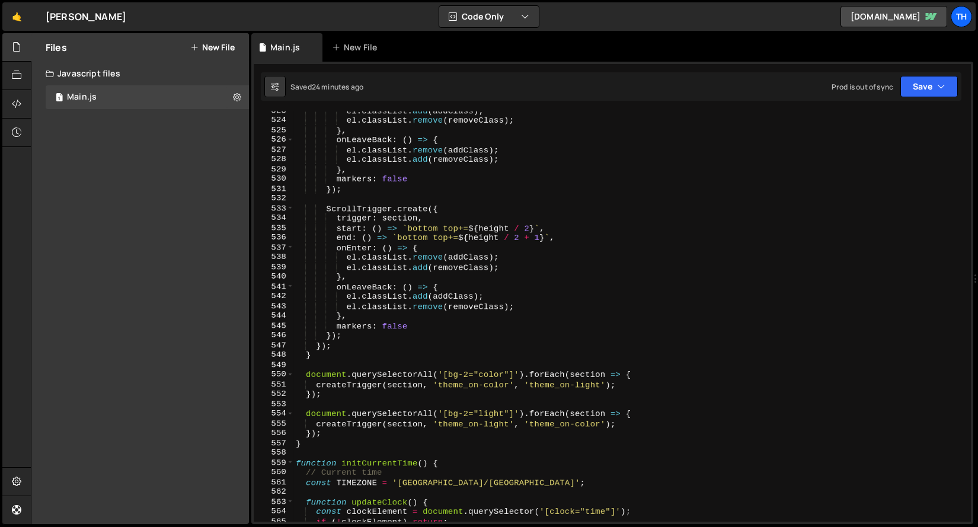
scroll to position [4284, 0]
click at [292, 462] on span at bounding box center [290, 463] width 7 height 10
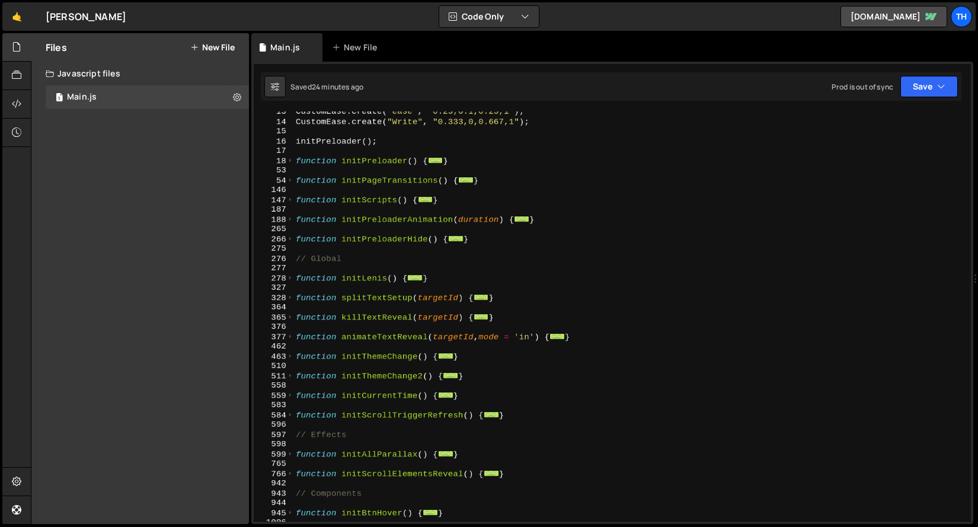
scroll to position [113, 0]
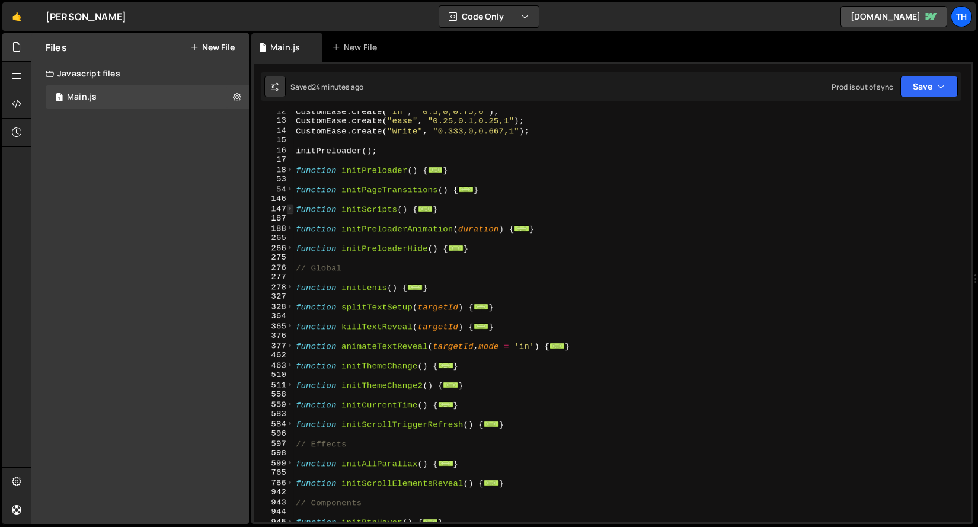
click at [289, 212] on span at bounding box center [290, 209] width 7 height 10
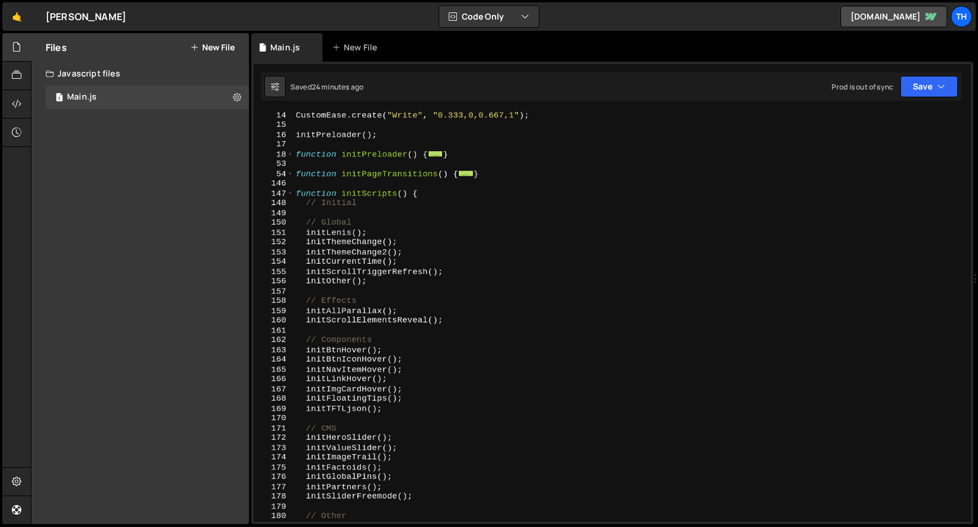
scroll to position [56, 0]
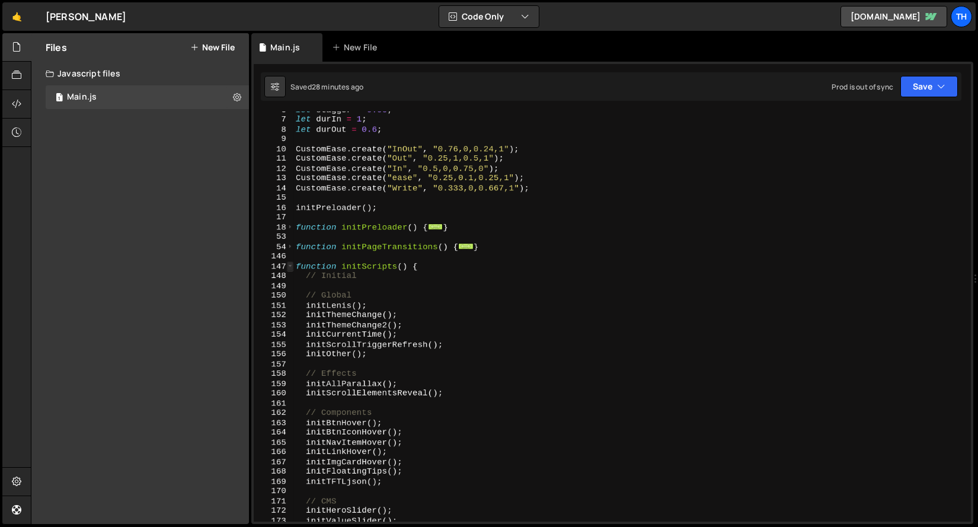
click at [293, 265] on span at bounding box center [290, 266] width 7 height 10
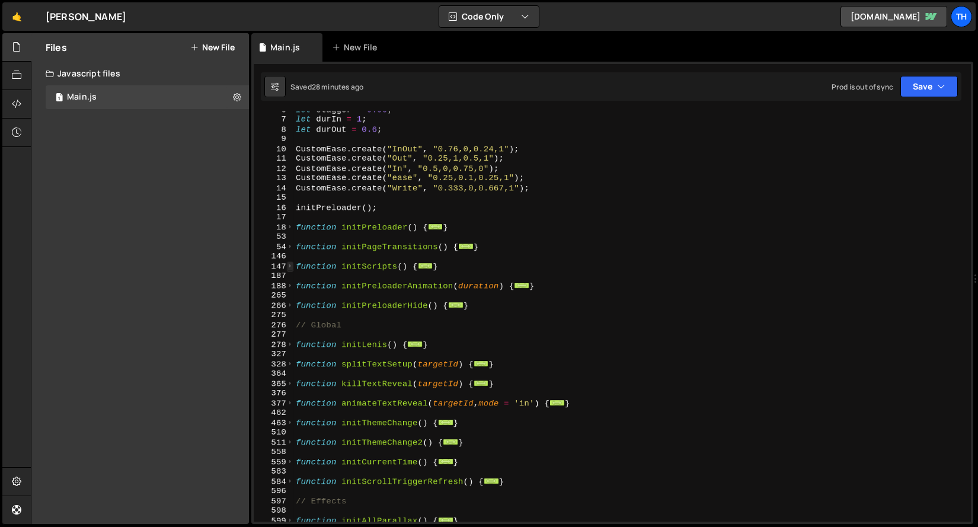
click at [293, 265] on span at bounding box center [290, 266] width 7 height 10
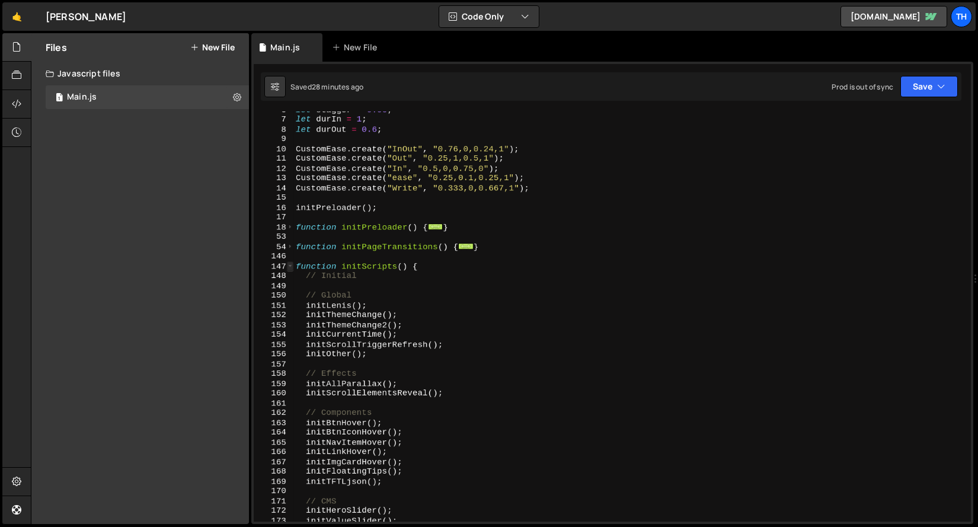
click at [293, 265] on span at bounding box center [290, 266] width 7 height 10
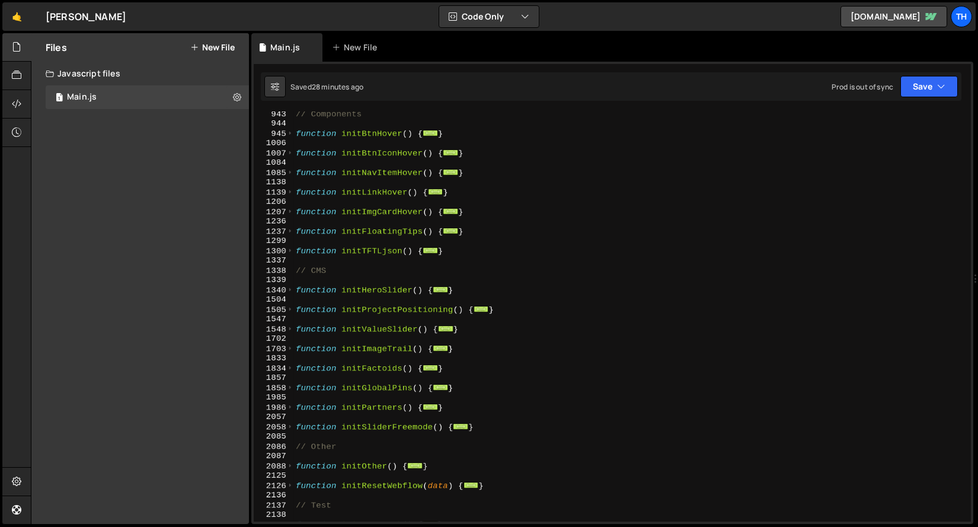
scroll to position [501, 0]
click at [290, 152] on span at bounding box center [290, 153] width 7 height 10
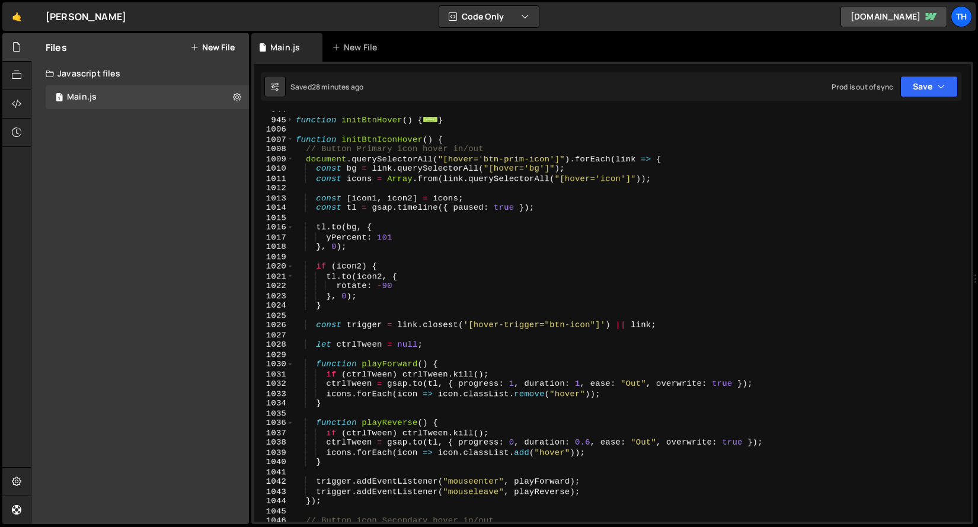
scroll to position [545, 0]
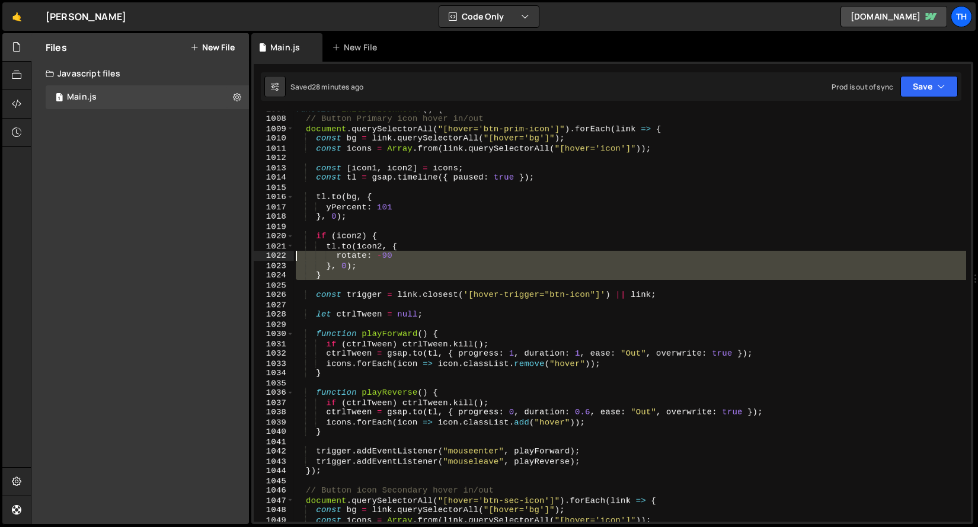
drag, startPoint x: 349, startPoint y: 285, endPoint x: 255, endPoint y: 233, distance: 106.9
click at [252, 237] on div "1 Type cmd + s to save your Javascript file. הההההההההההההההההההההההההההההההההה…" at bounding box center [612, 293] width 722 height 462
type textarea "if (icon2) { tl.to(icon2, {"
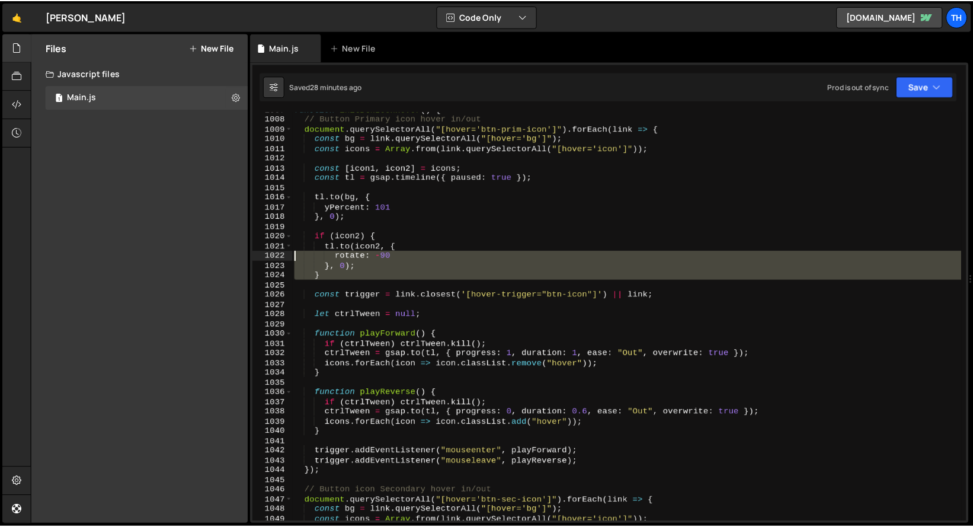
scroll to position [0, 7]
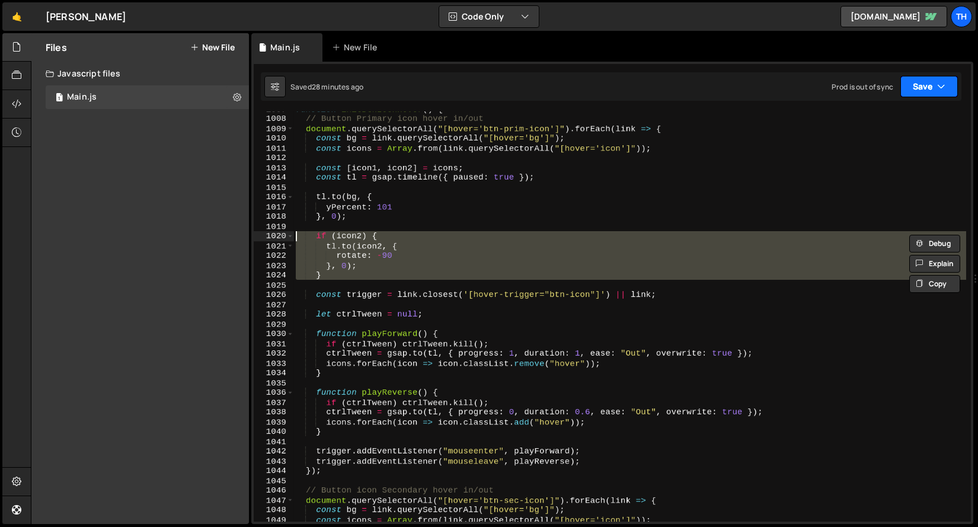
click at [889, 81] on button "Save" at bounding box center [928, 86] width 57 height 21
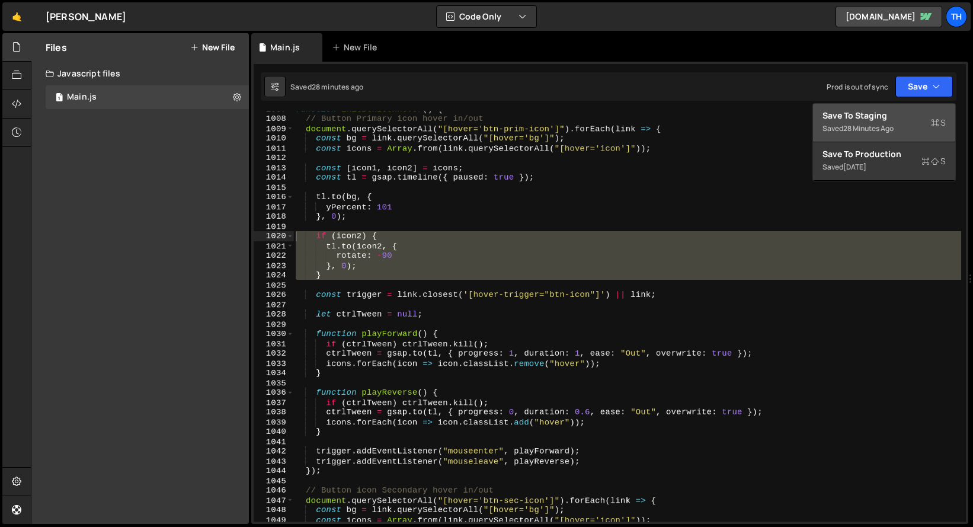
click at [884, 135] on div "Saved 28 minutes ago" at bounding box center [884, 129] width 123 height 14
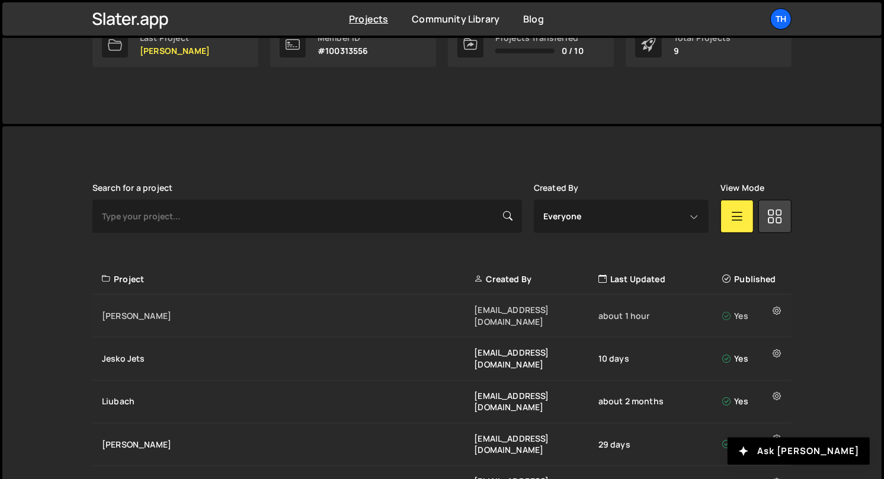
scroll to position [370, 0]
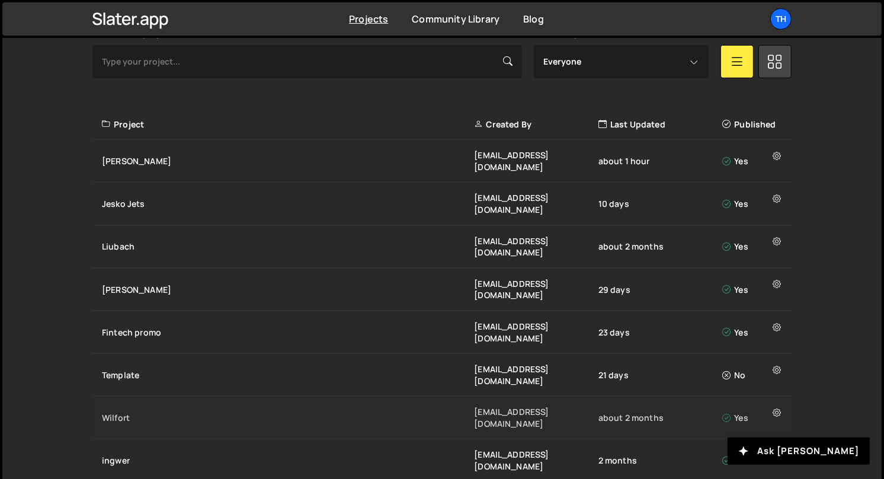
click at [136, 397] on div "Wilfort ivanchopei@thefirstthelast.agency about 2 months Yes" at bounding box center [441, 418] width 699 height 43
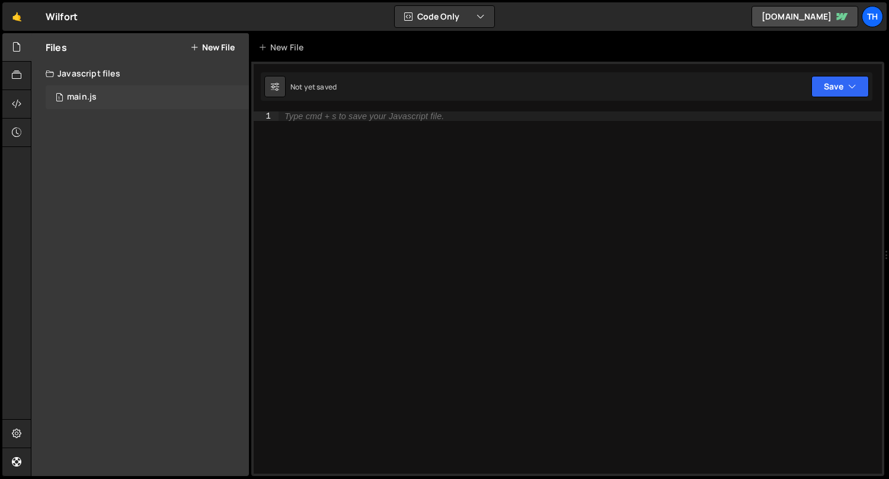
click at [158, 104] on div "1 main.js 0" at bounding box center [147, 97] width 203 height 24
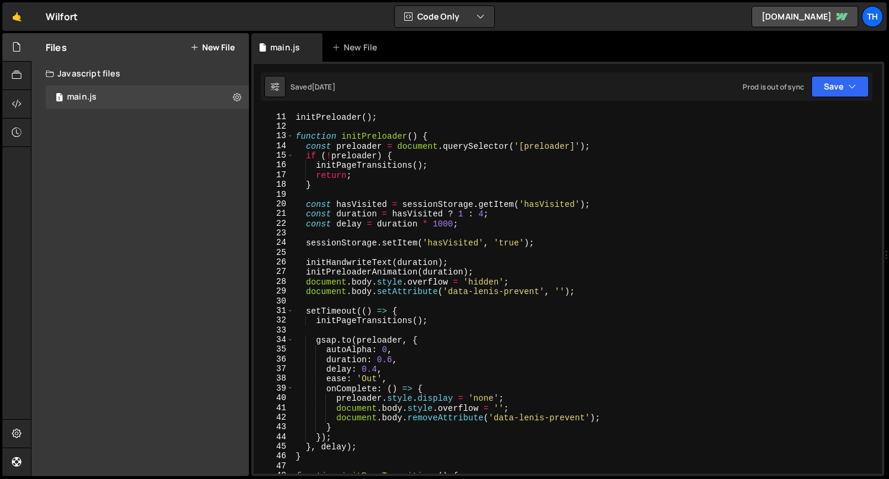
scroll to position [70, 0]
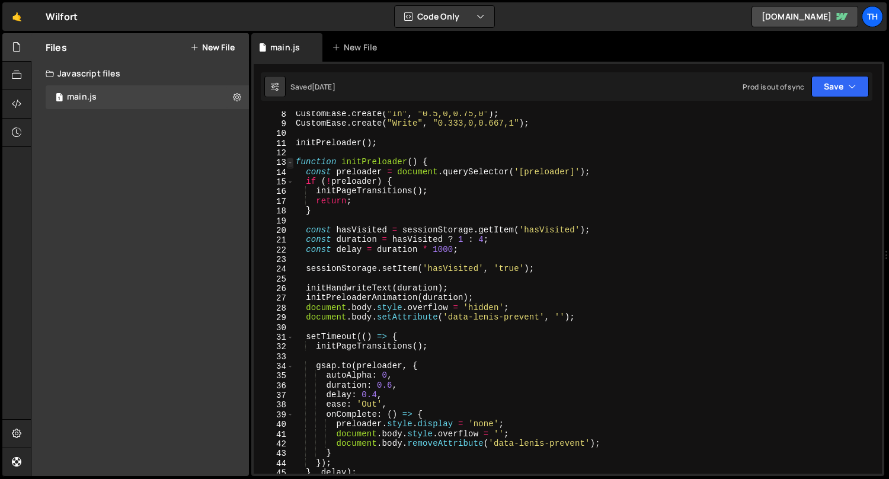
click at [291, 163] on span at bounding box center [290, 162] width 7 height 9
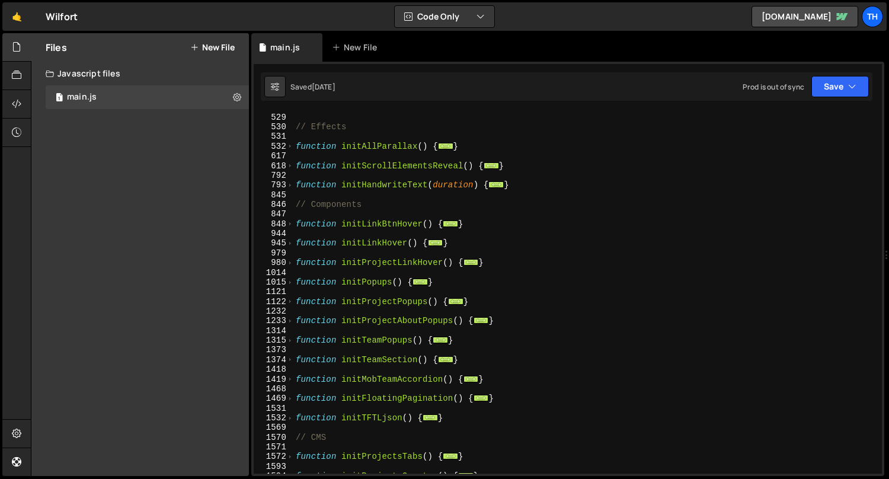
scroll to position [343, 0]
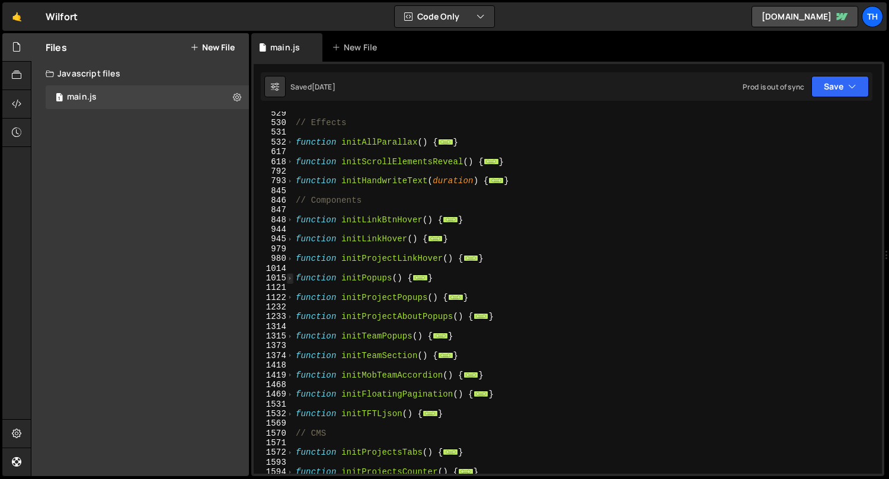
click at [287, 278] on span at bounding box center [290, 277] width 7 height 9
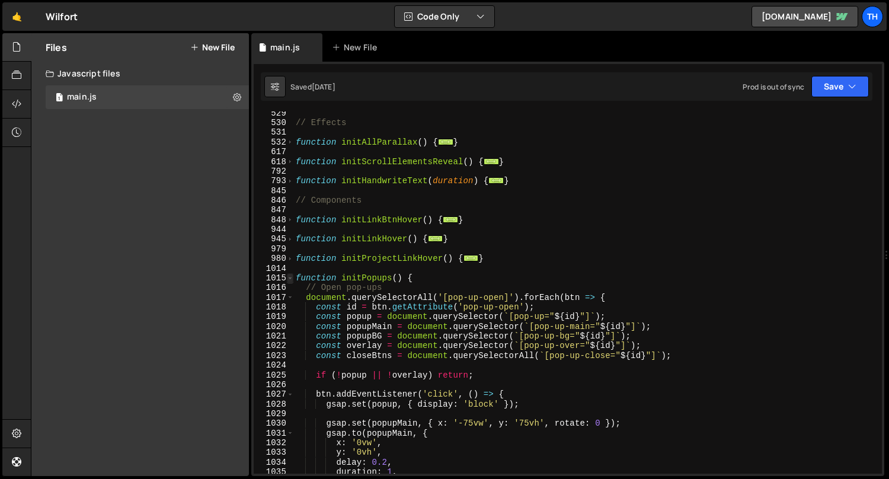
click at [287, 278] on span at bounding box center [290, 277] width 7 height 9
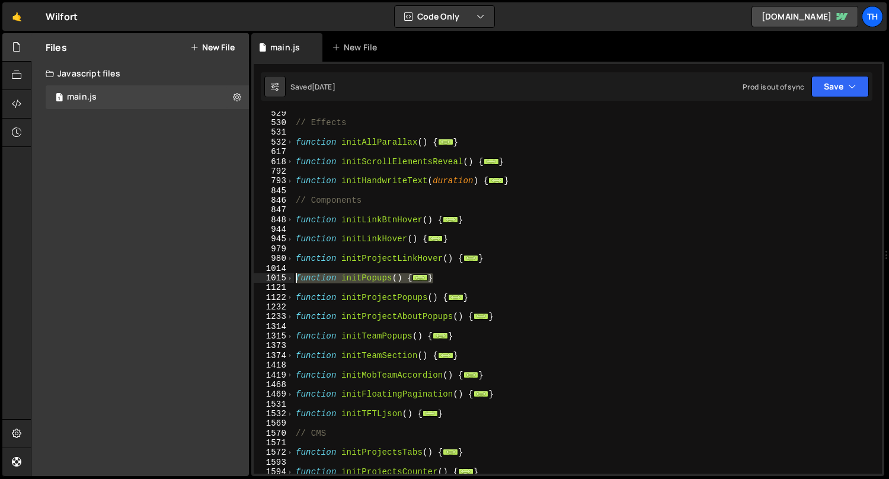
drag, startPoint x: 465, startPoint y: 281, endPoint x: 279, endPoint y: 274, distance: 186.3
click at [279, 274] on div "gsap.registerPlugin(ScrollTrigger, CustomEase, SplitText); 529 530 531 532 617 …" at bounding box center [568, 292] width 628 height 362
type textarea "function initPopups() { // Open pop-ups"
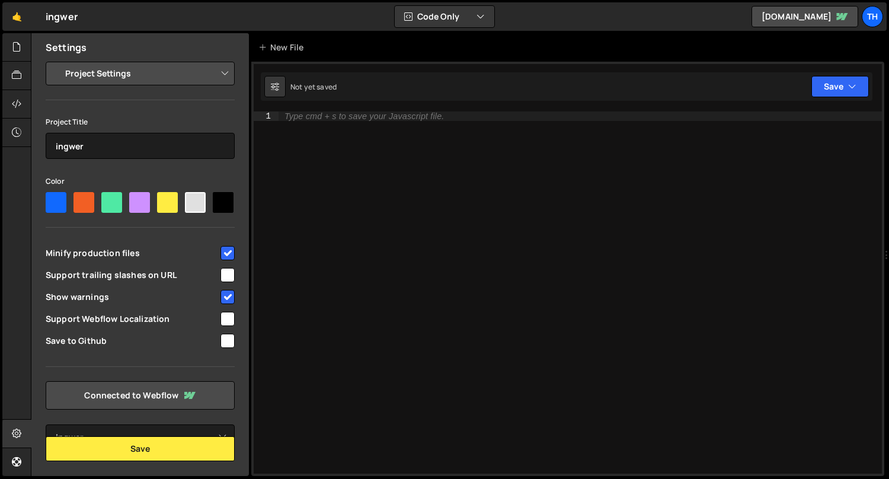
select select "688e6064a28d7033fb7dce0c"
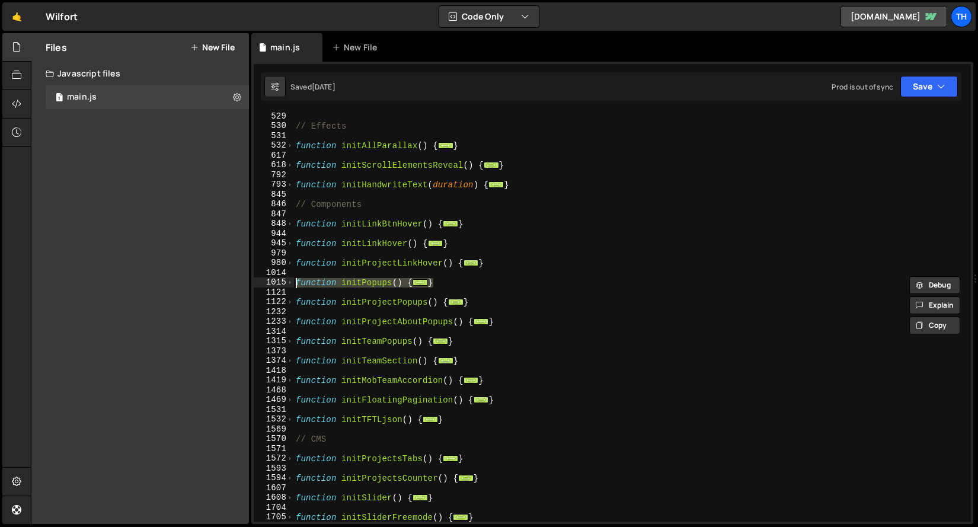
scroll to position [343, 0]
